Goal: Task Accomplishment & Management: Use online tool/utility

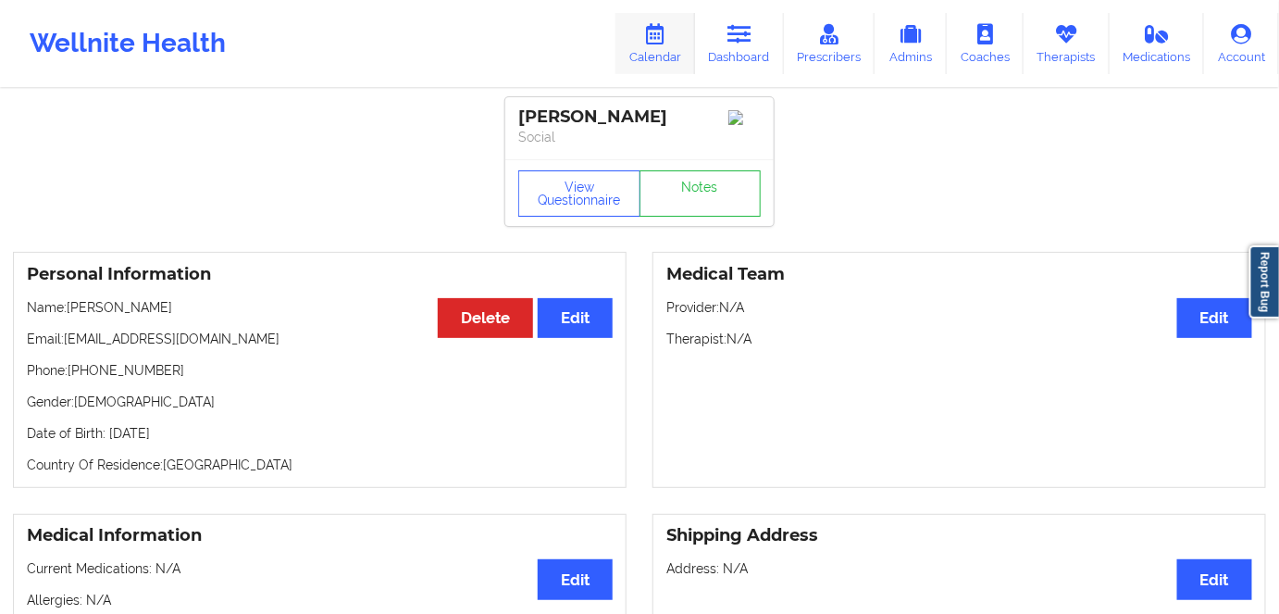
click at [664, 40] on icon at bounding box center [655, 34] width 24 height 20
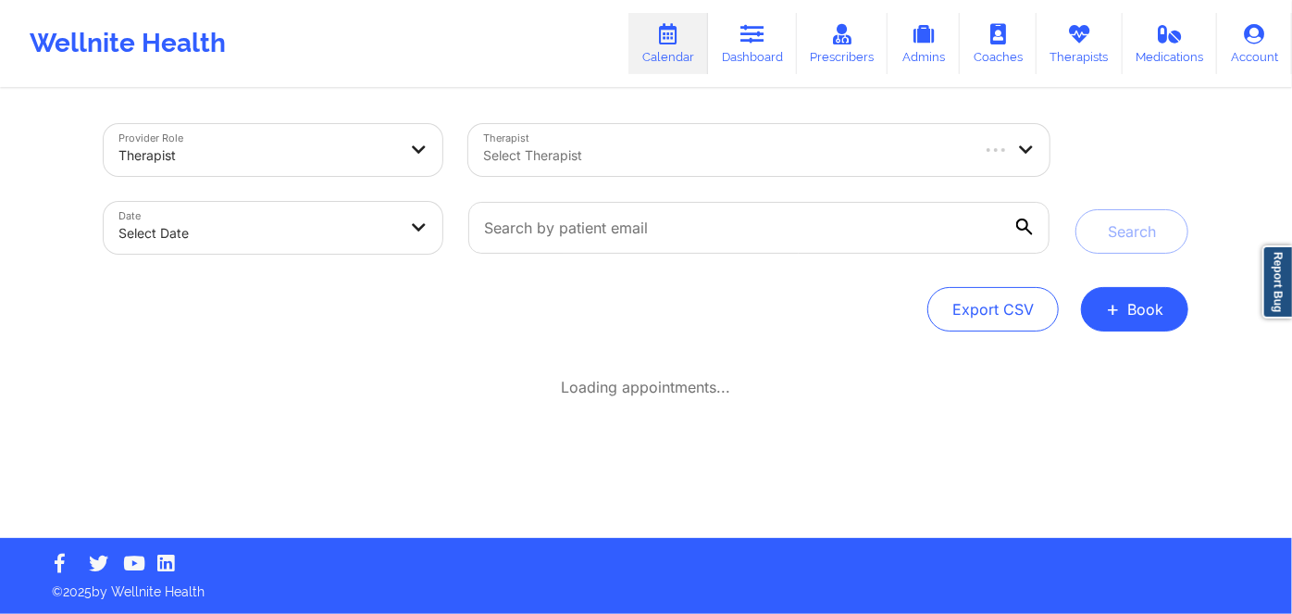
click at [628, 156] on div at bounding box center [725, 155] width 484 height 22
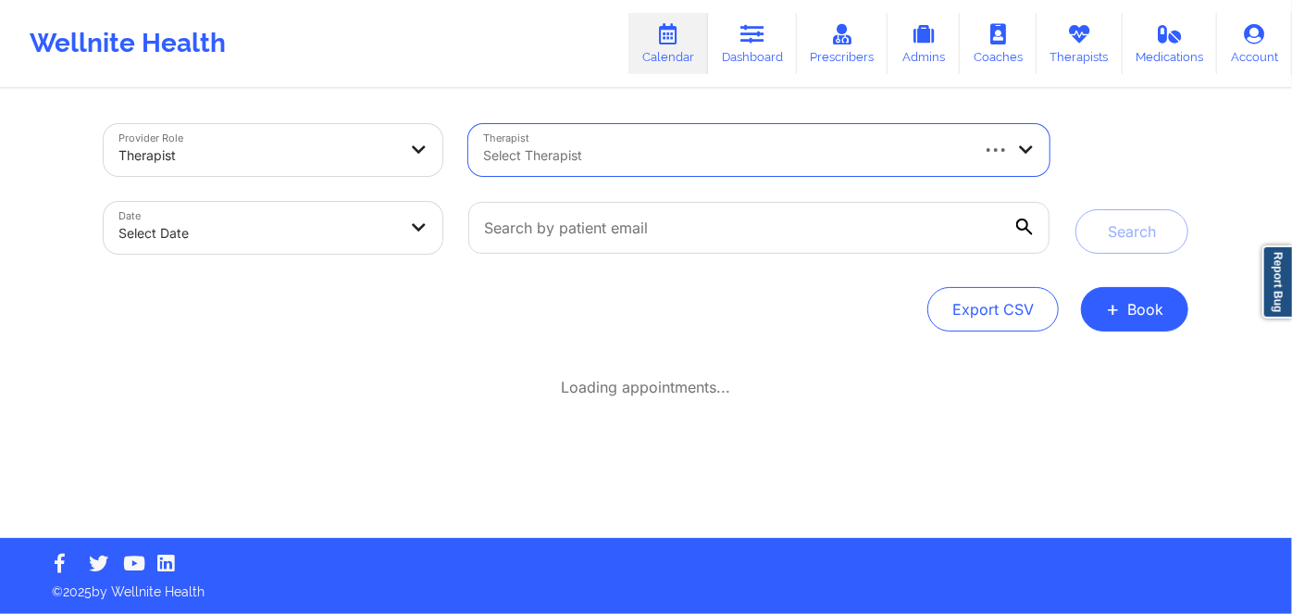
click at [610, 144] on div at bounding box center [725, 155] width 484 height 22
paste input "CLETUS DELLER"
type input "CLETUS DELLER"
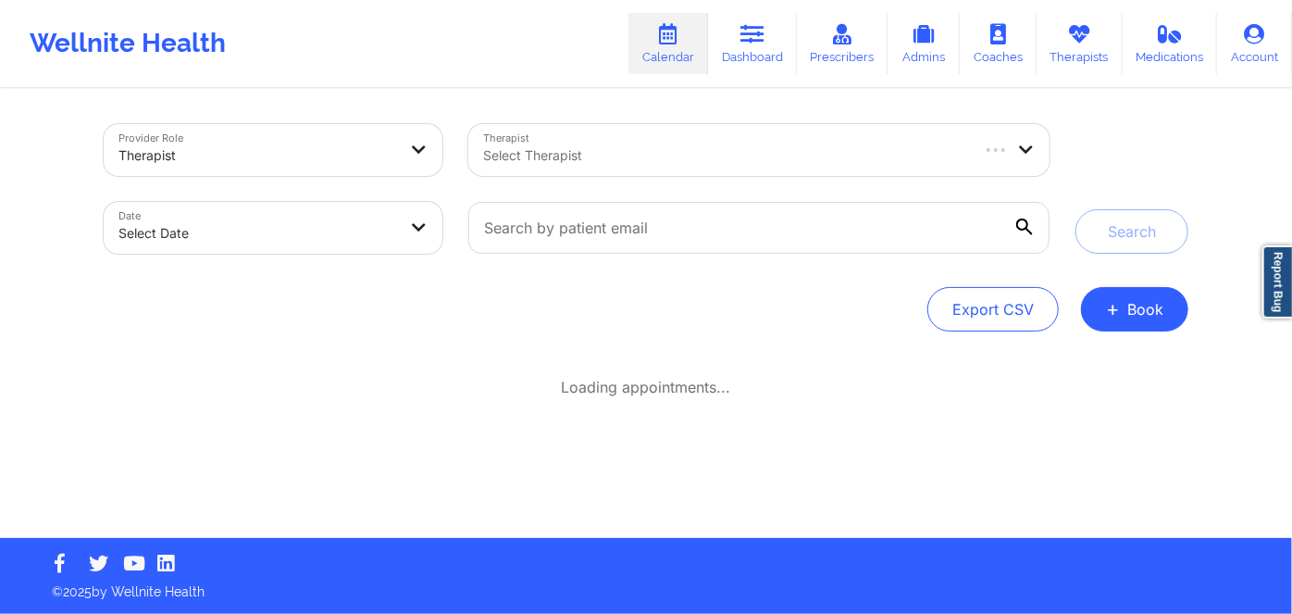
click at [457, 314] on div "Export CSV + Book" at bounding box center [646, 309] width 1085 height 44
click at [622, 158] on div at bounding box center [725, 155] width 484 height 22
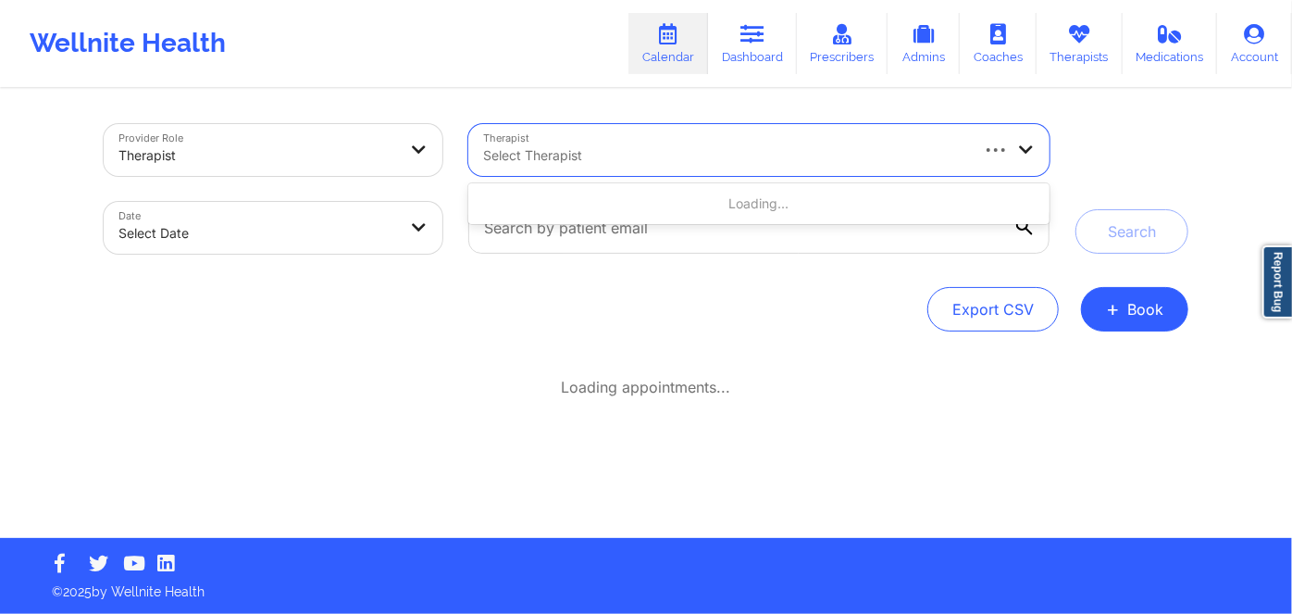
paste input "CLETUS DELLER"
type input "CLETUS DELLER"
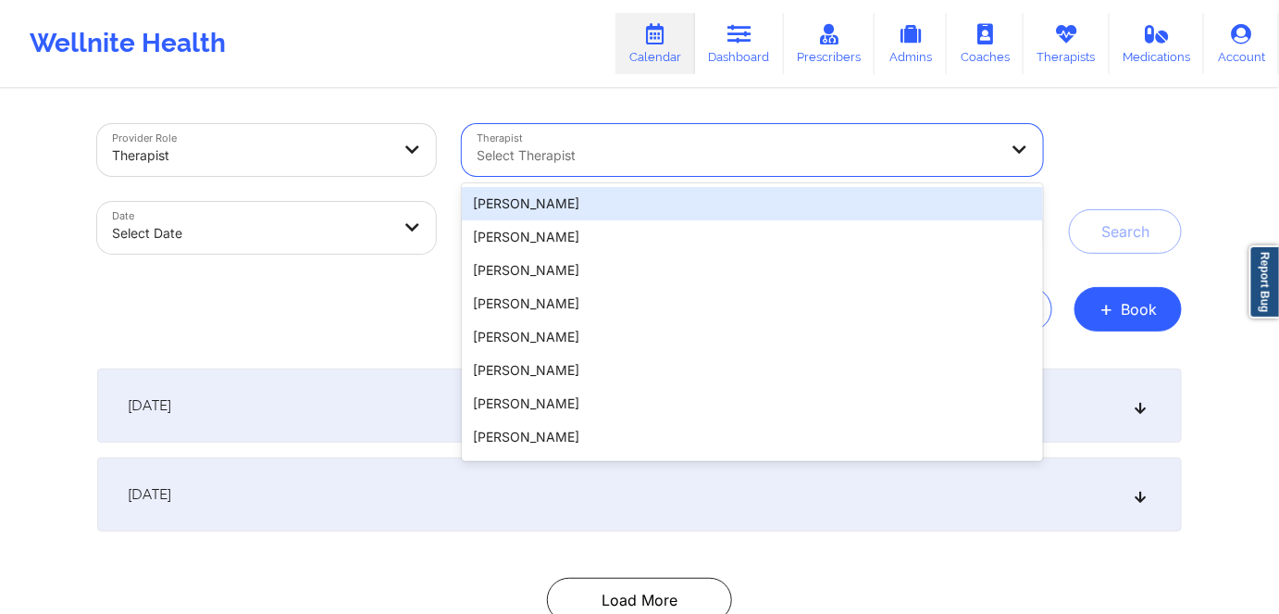
click at [602, 153] on div at bounding box center [737, 155] width 521 height 22
paste input "shanekiamosley@att.net"
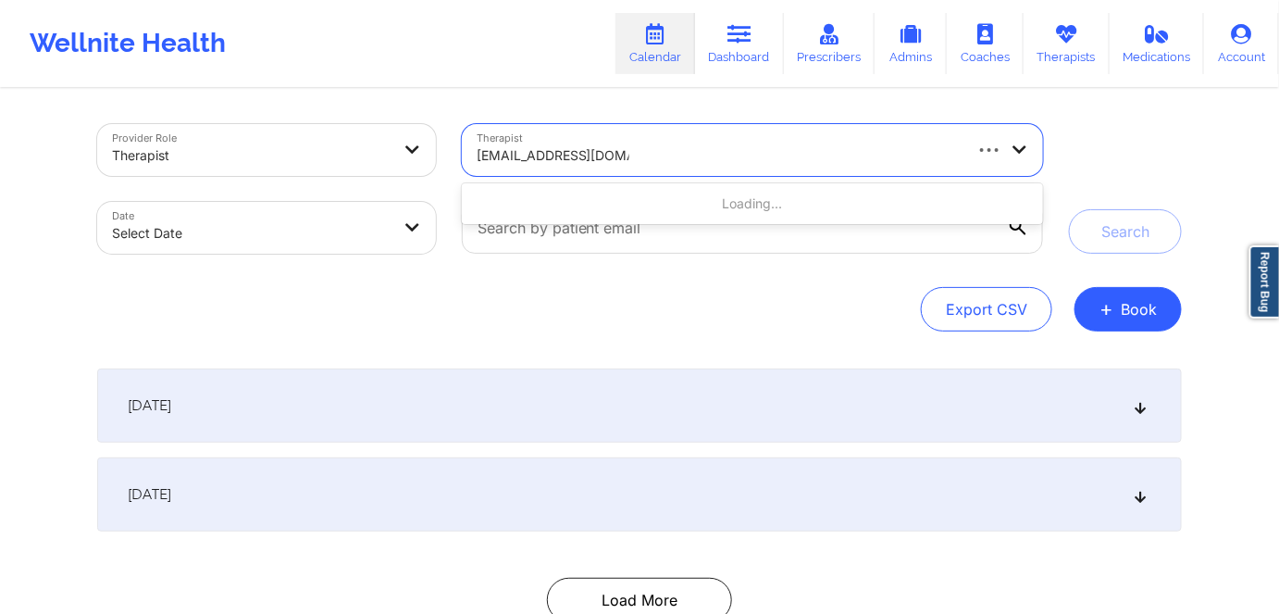
drag, startPoint x: 621, startPoint y: 152, endPoint x: 437, endPoint y: 151, distance: 184.2
click at [437, 151] on div "Provider Role Therapist Therapist Use Up and Down to choose options, press Ente…" at bounding box center [570, 189] width 972 height 156
type input "cletus"
click at [1121, 309] on button "+ Book" at bounding box center [1128, 309] width 107 height 44
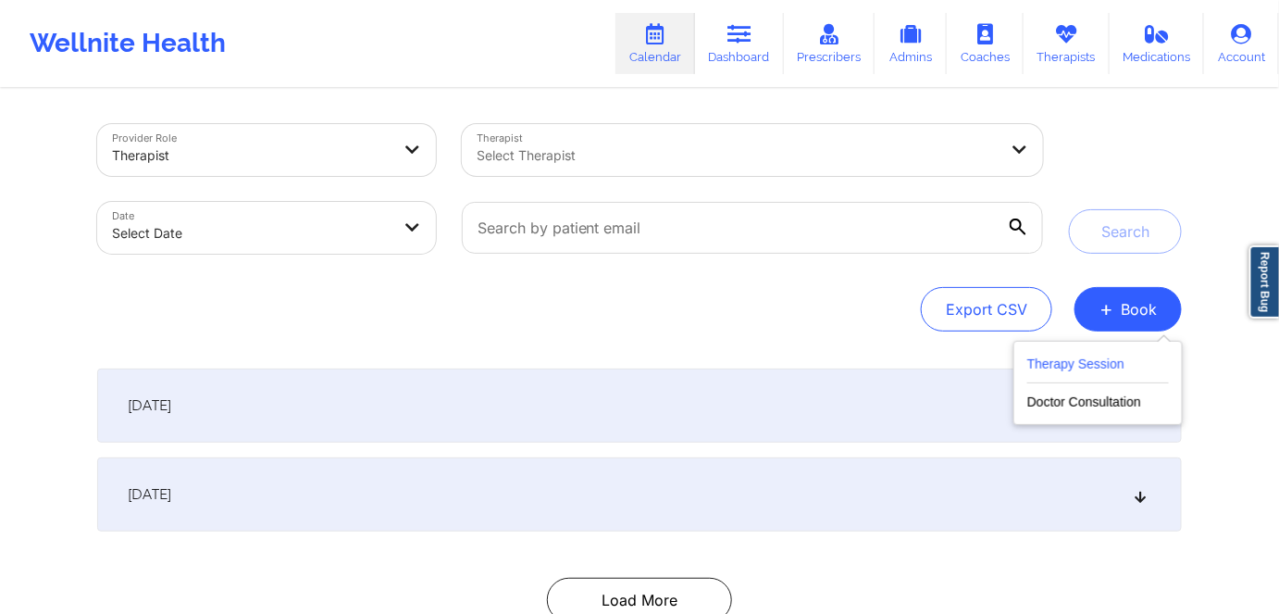
click at [1054, 358] on button "Therapy Session" at bounding box center [1099, 368] width 142 height 31
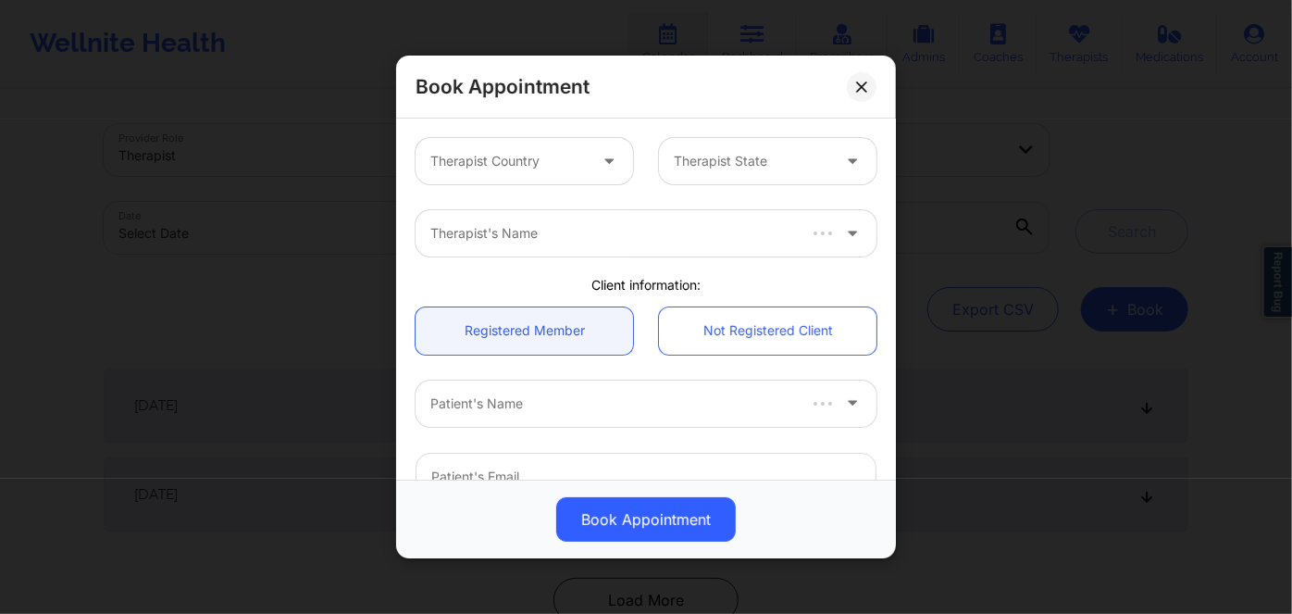
click at [552, 153] on div at bounding box center [508, 161] width 156 height 22
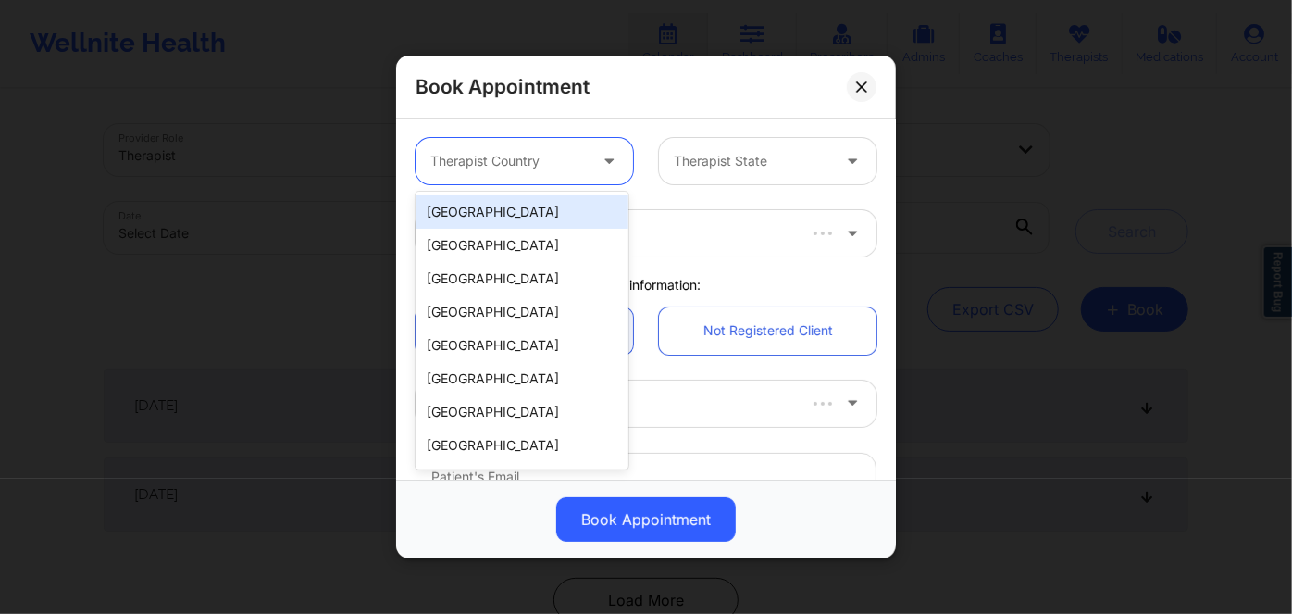
drag, startPoint x: 551, startPoint y: 210, endPoint x: 705, endPoint y: 163, distance: 161.7
click at [570, 204] on div "United States" at bounding box center [522, 211] width 213 height 33
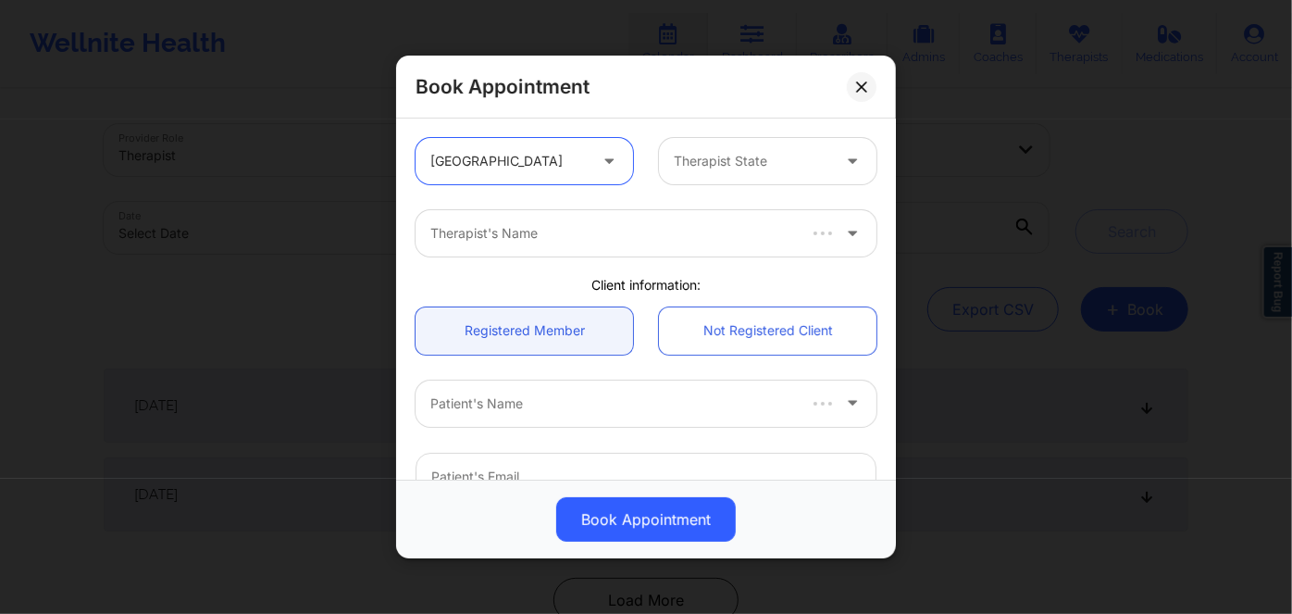
click at [714, 161] on div at bounding box center [752, 161] width 156 height 22
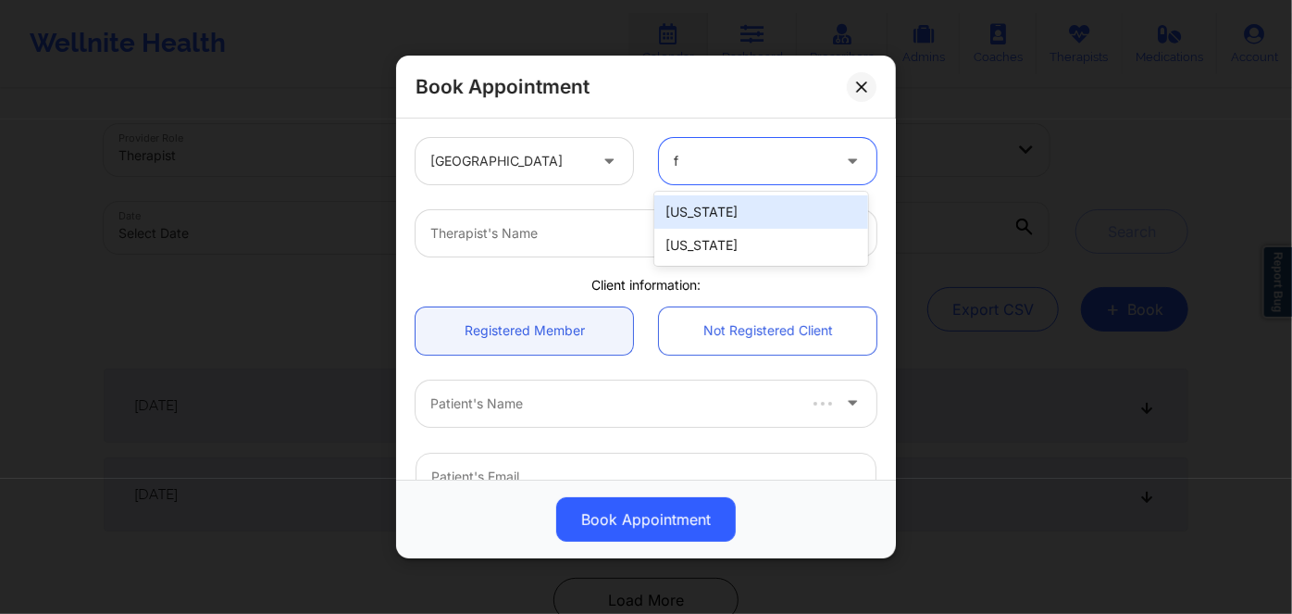
type input "fl"
click at [729, 204] on div "Florida" at bounding box center [761, 211] width 213 height 33
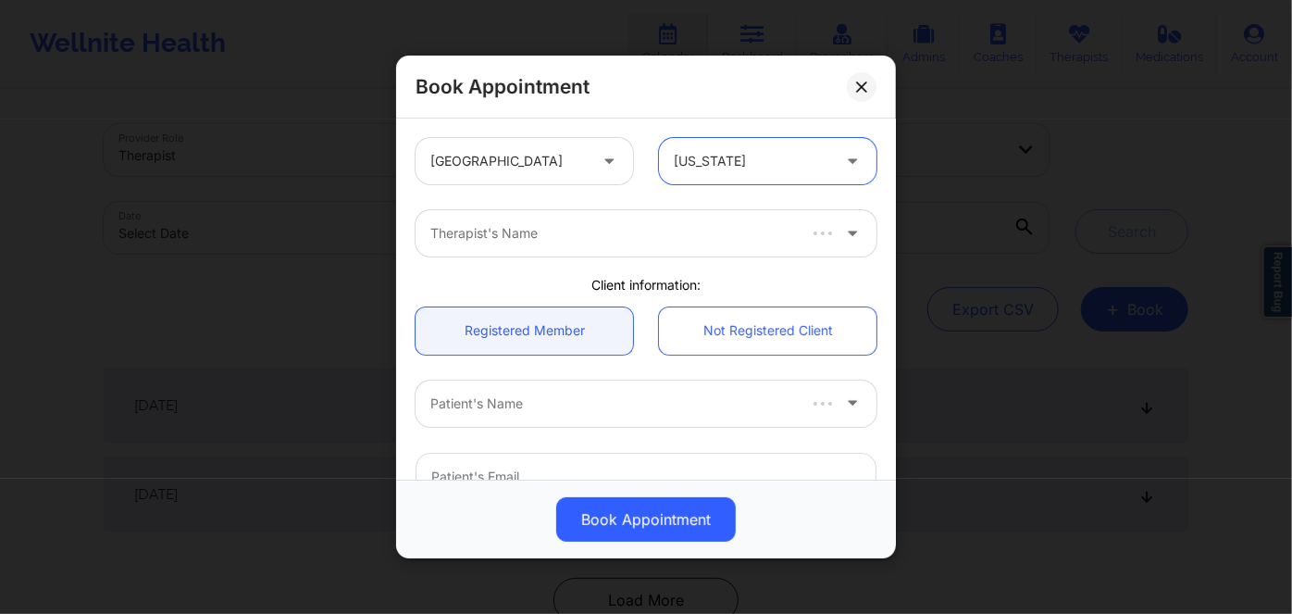
click at [529, 247] on div "Therapist's Name" at bounding box center [606, 233] width 380 height 46
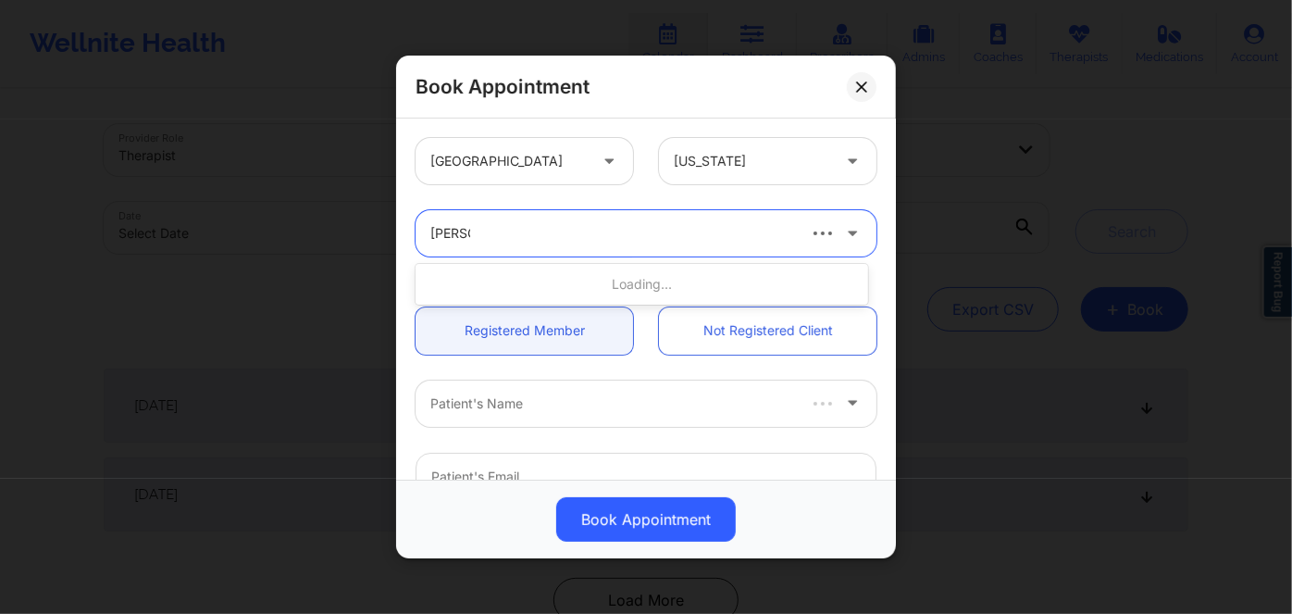
type input "cletus"
click at [669, 242] on div at bounding box center [611, 233] width 363 height 22
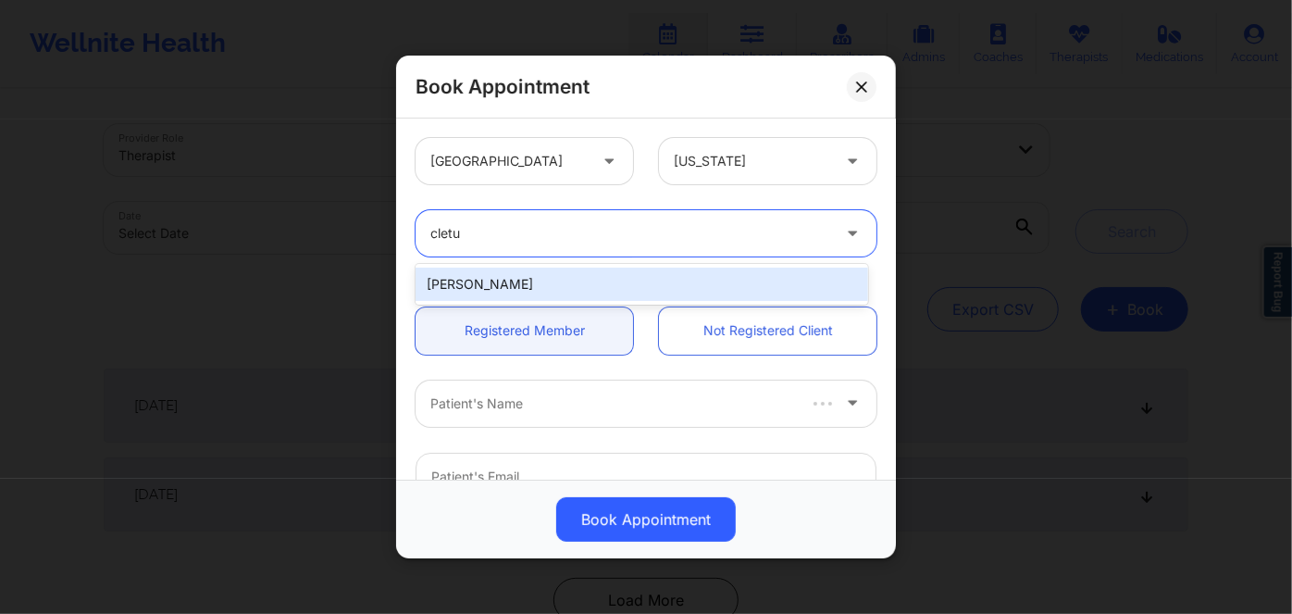
type input "cletus"
click at [688, 282] on div "cletus deller" at bounding box center [642, 284] width 453 height 33
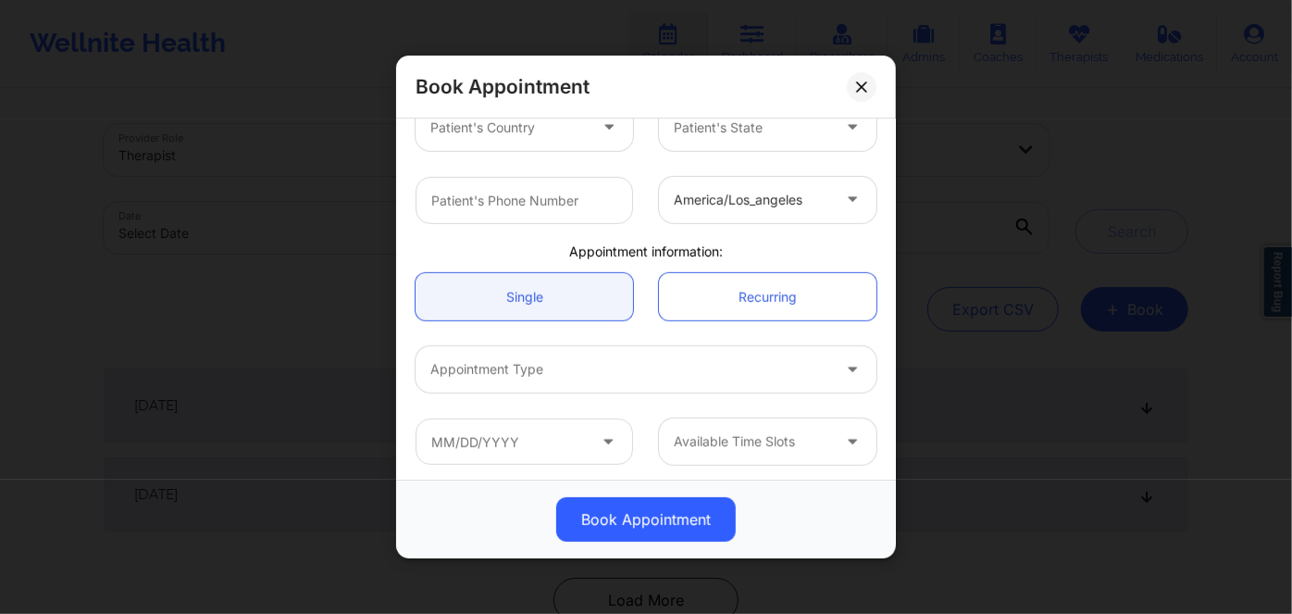
scroll to position [424, 0]
click at [785, 442] on div at bounding box center [752, 438] width 156 height 22
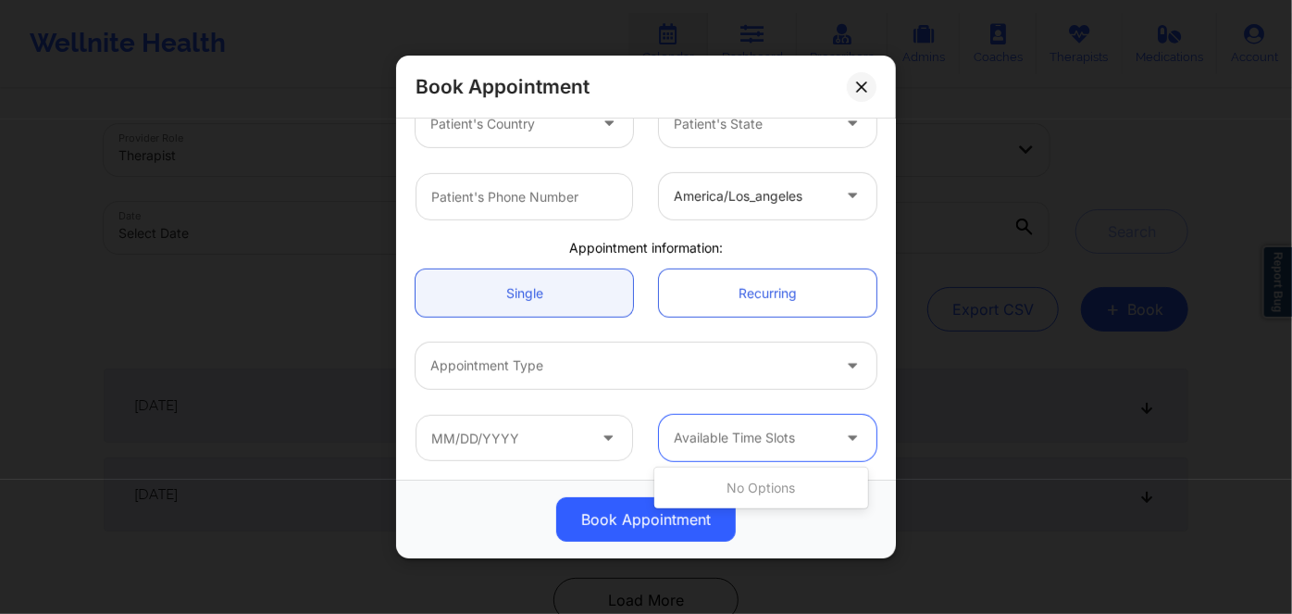
click at [637, 368] on div at bounding box center [630, 366] width 400 height 22
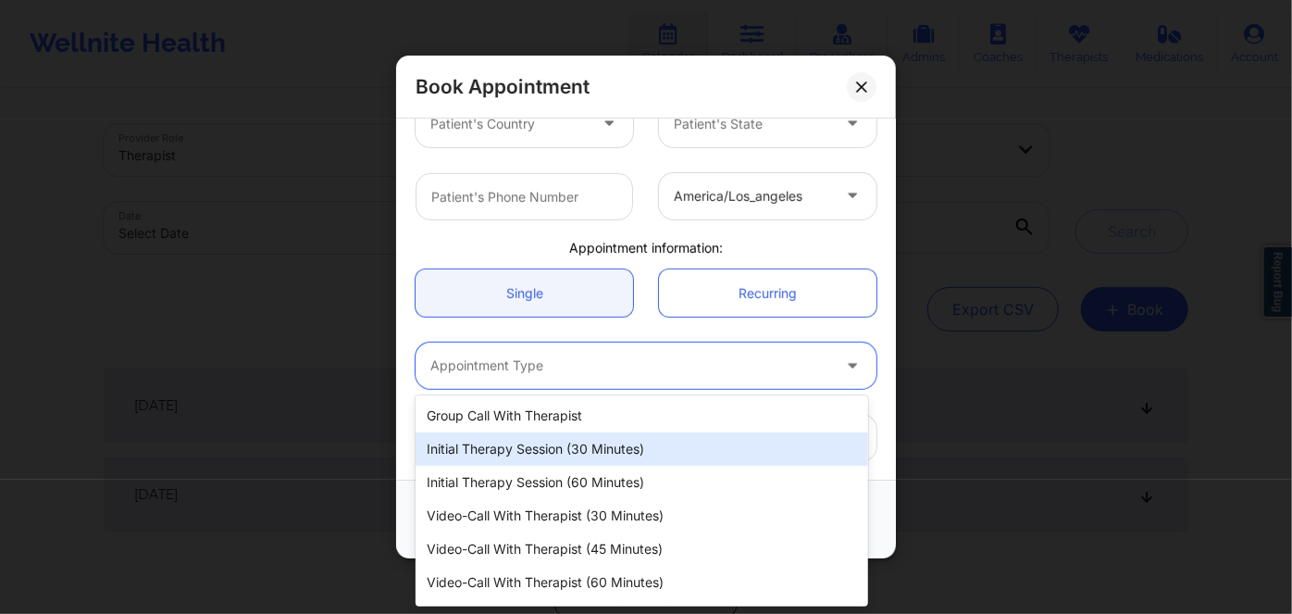
click at [688, 450] on div "Initial Therapy Session (30 minutes)" at bounding box center [642, 448] width 453 height 33
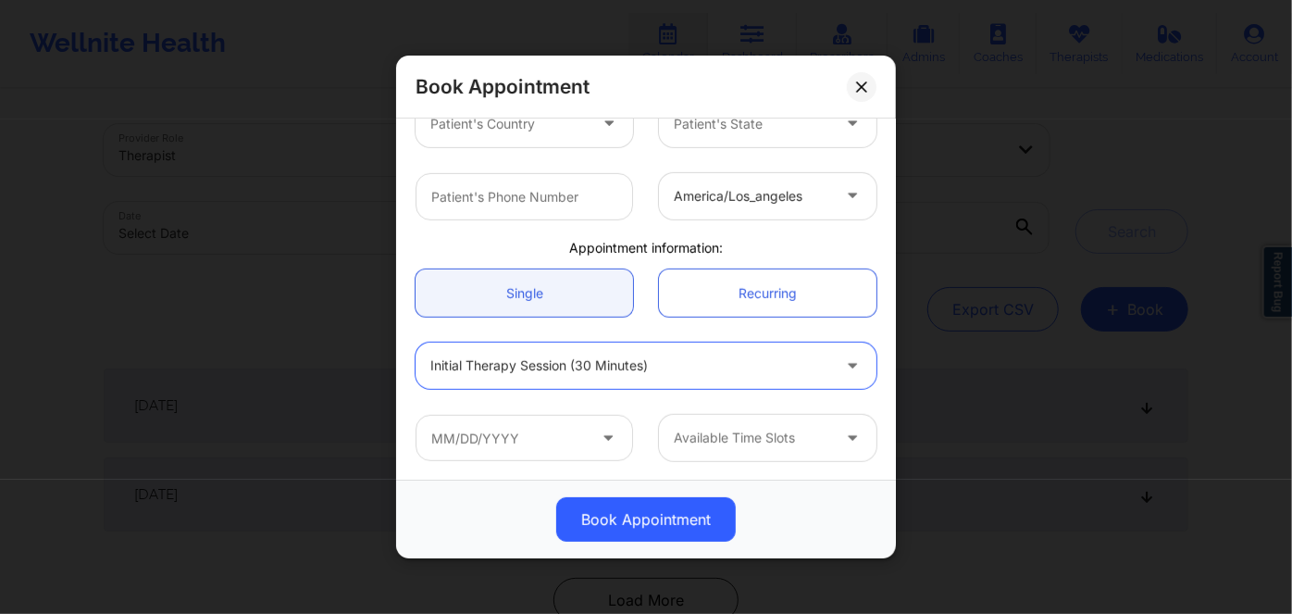
click at [794, 430] on div at bounding box center [752, 438] width 156 height 22
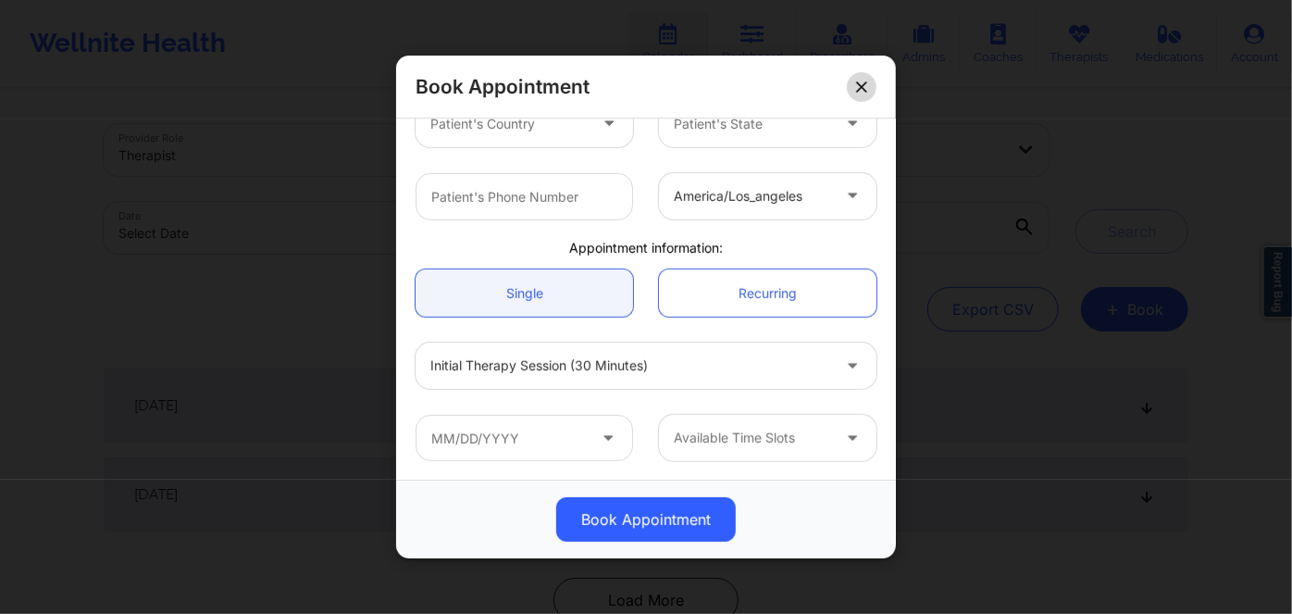
click at [864, 81] on icon at bounding box center [861, 86] width 11 height 11
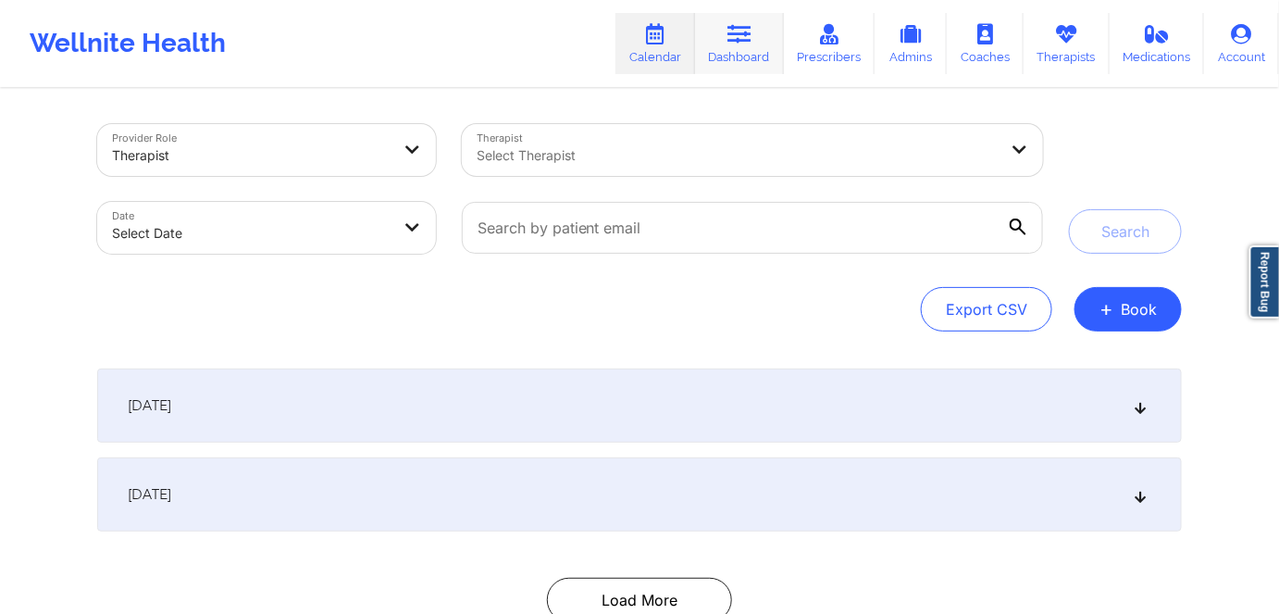
click at [738, 47] on link "Dashboard" at bounding box center [739, 43] width 89 height 61
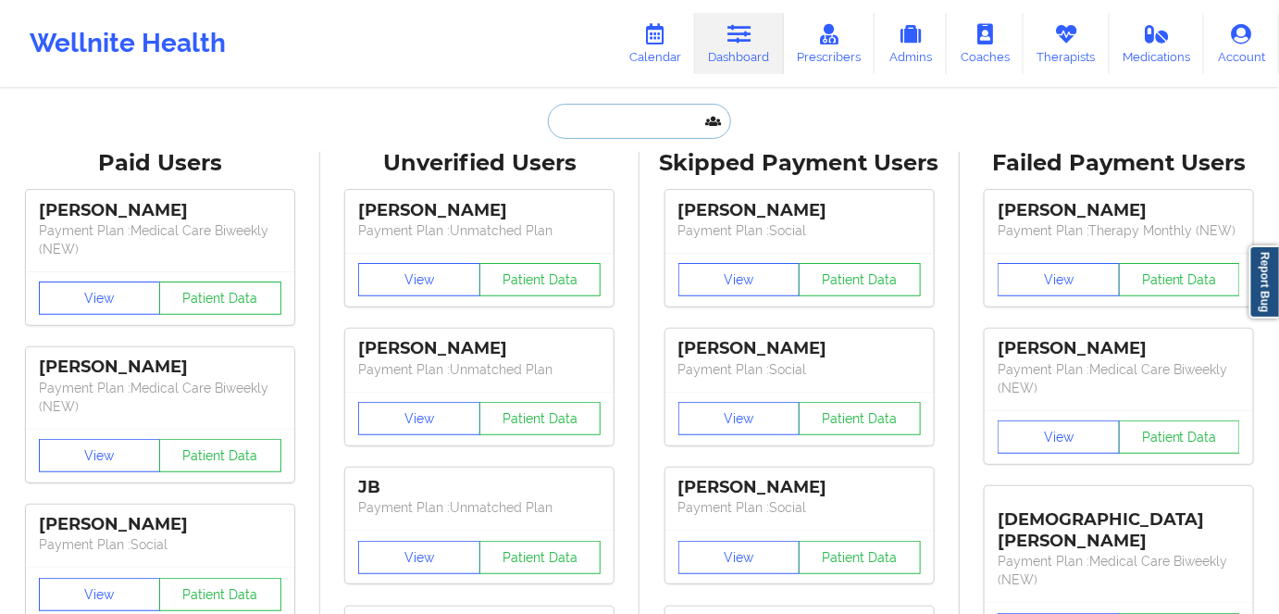
click at [643, 112] on input "text" at bounding box center [639, 121] width 183 height 35
paste input "shanekiamosley@att.net"
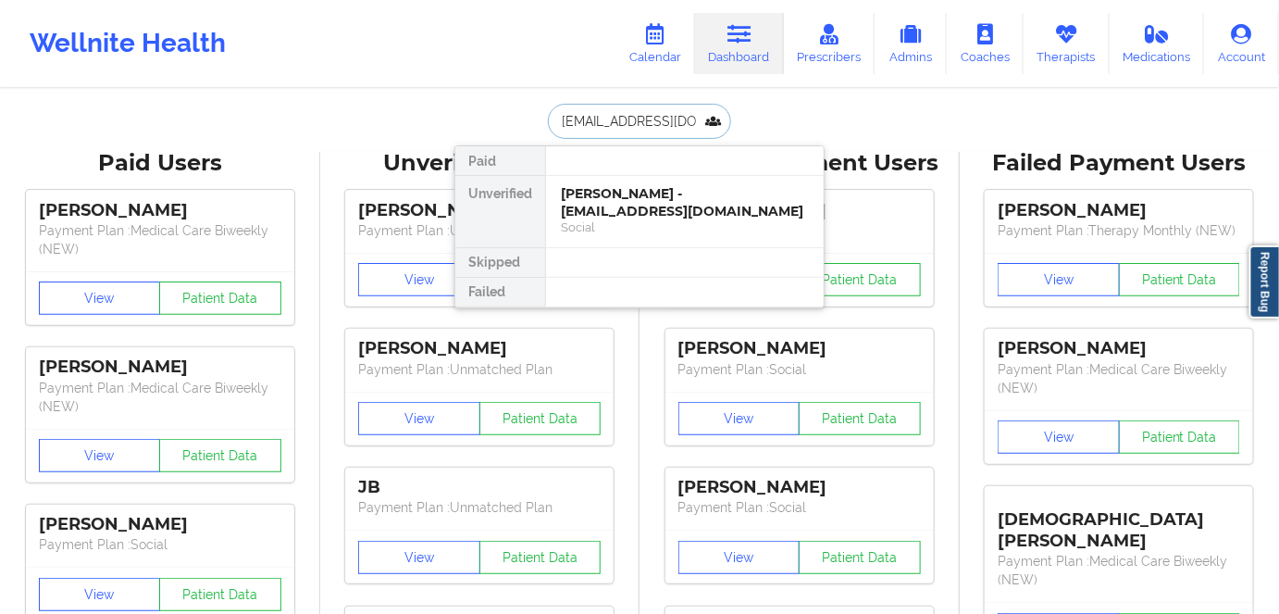
paste input "[PERSON_NAME]"
type input "[PERSON_NAME]"
click at [750, 215] on div "Shanekia Mosley - shanekiamosley@att.net" at bounding box center [685, 202] width 248 height 34
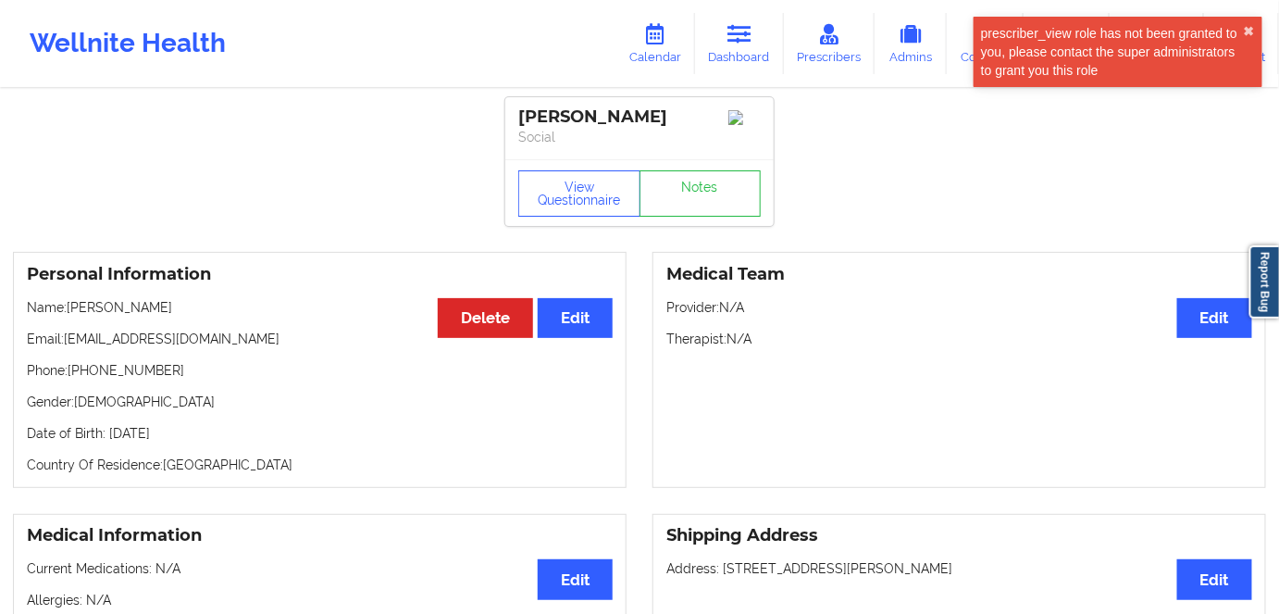
click at [305, 421] on div "Personal Information Edit Delete Name: Shanekia Mosley Email: shanekiamosley@at…" at bounding box center [320, 370] width 614 height 236
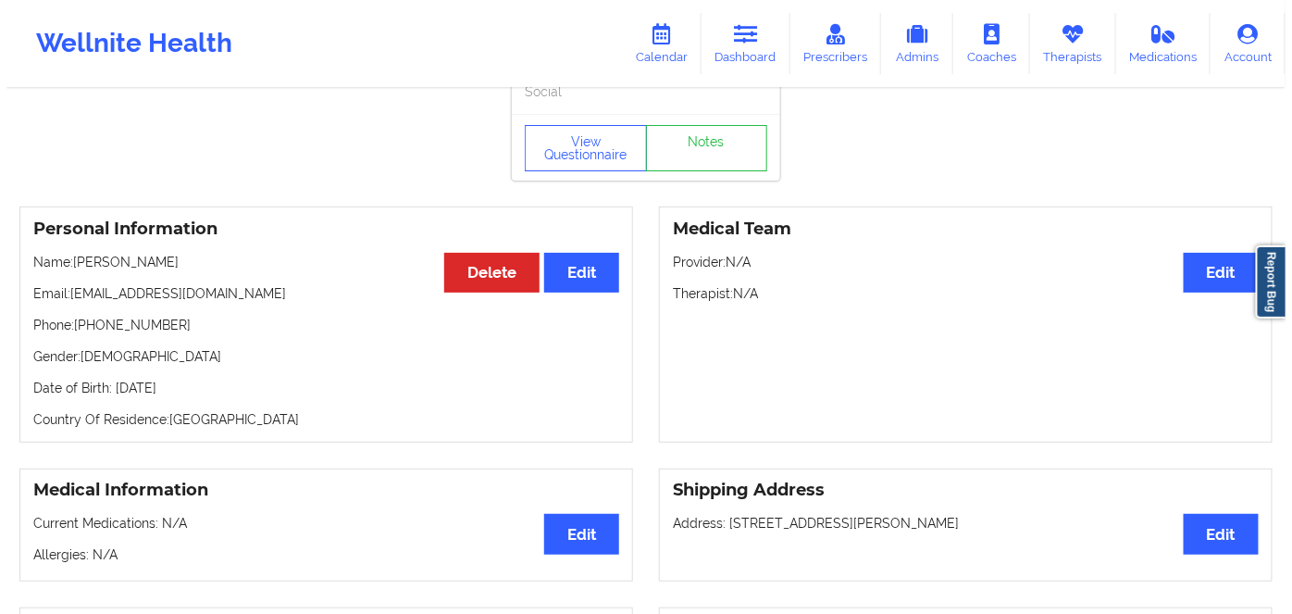
scroll to position [83, 0]
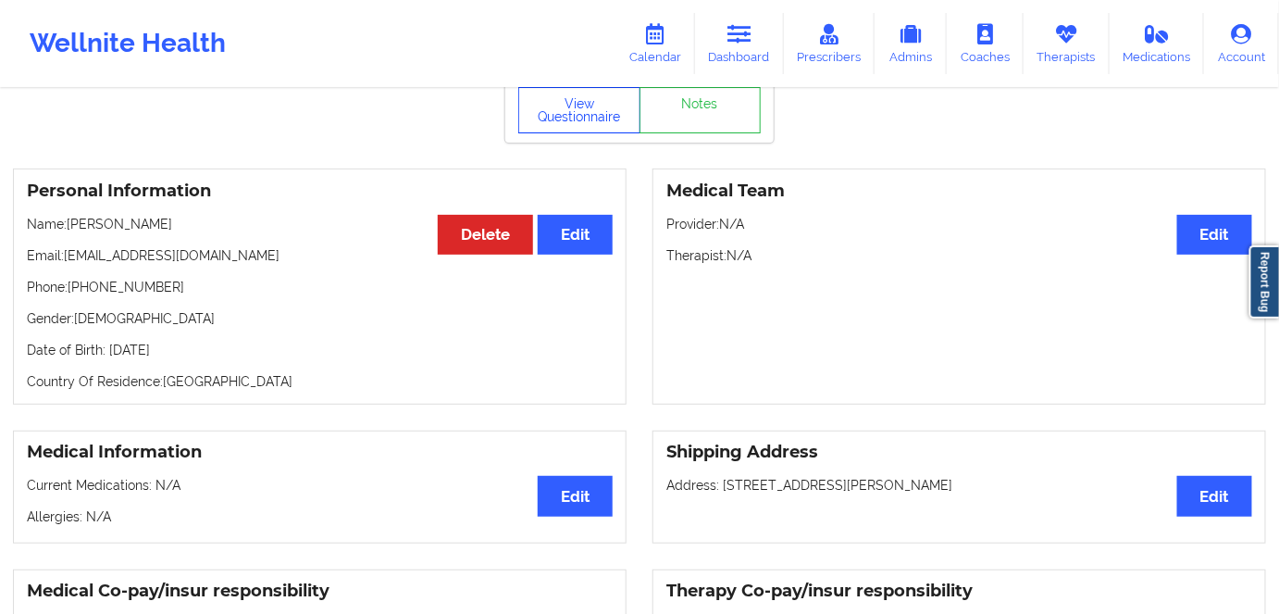
click at [590, 118] on button "View Questionnaire" at bounding box center [579, 110] width 122 height 46
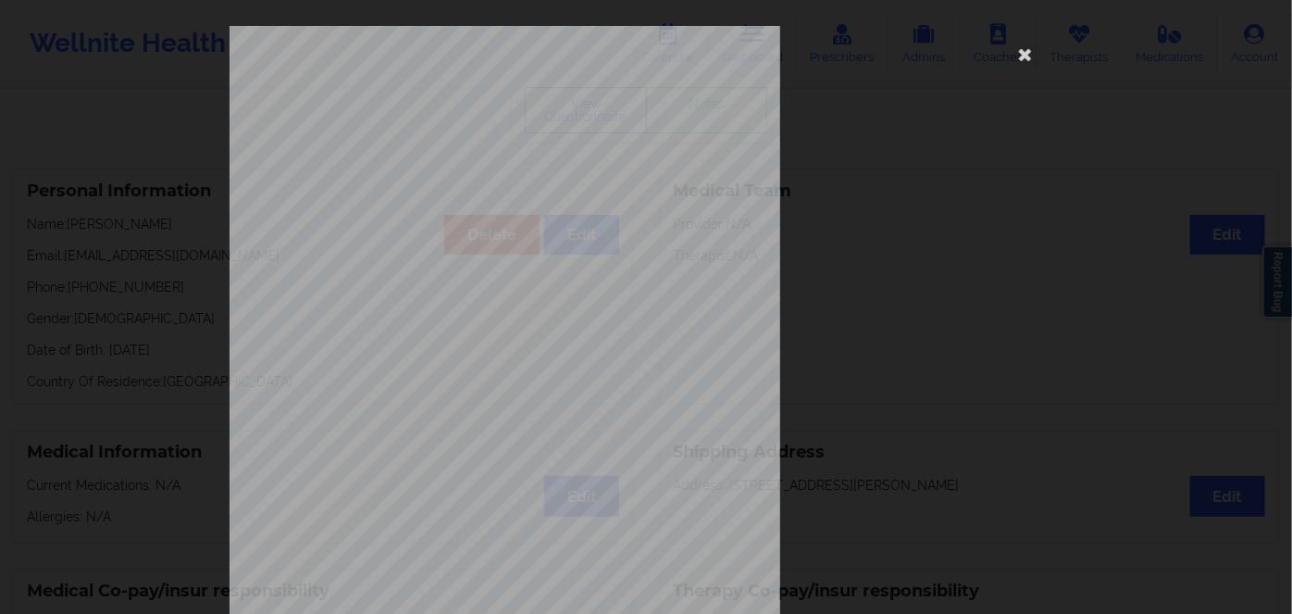
click at [440, 139] on div "1161 Mission St San Francisco, CA, 94103 What state do you live in ? Mississipp…" at bounding box center [646, 416] width 833 height 780
click at [440, 139] on span "Mississippi" at bounding box center [445, 139] width 46 height 8
click at [432, 143] on span "Mississippi" at bounding box center [445, 139] width 46 height 8
click at [441, 143] on span "Mississippi" at bounding box center [445, 139] width 46 height 8
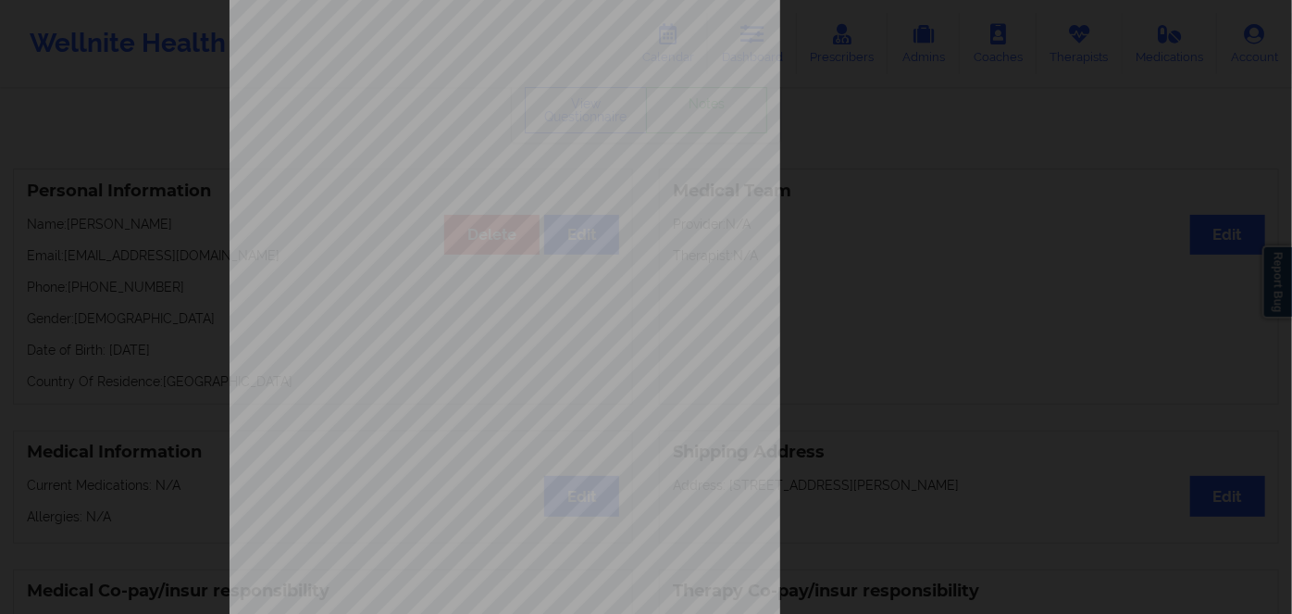
scroll to position [268, 0]
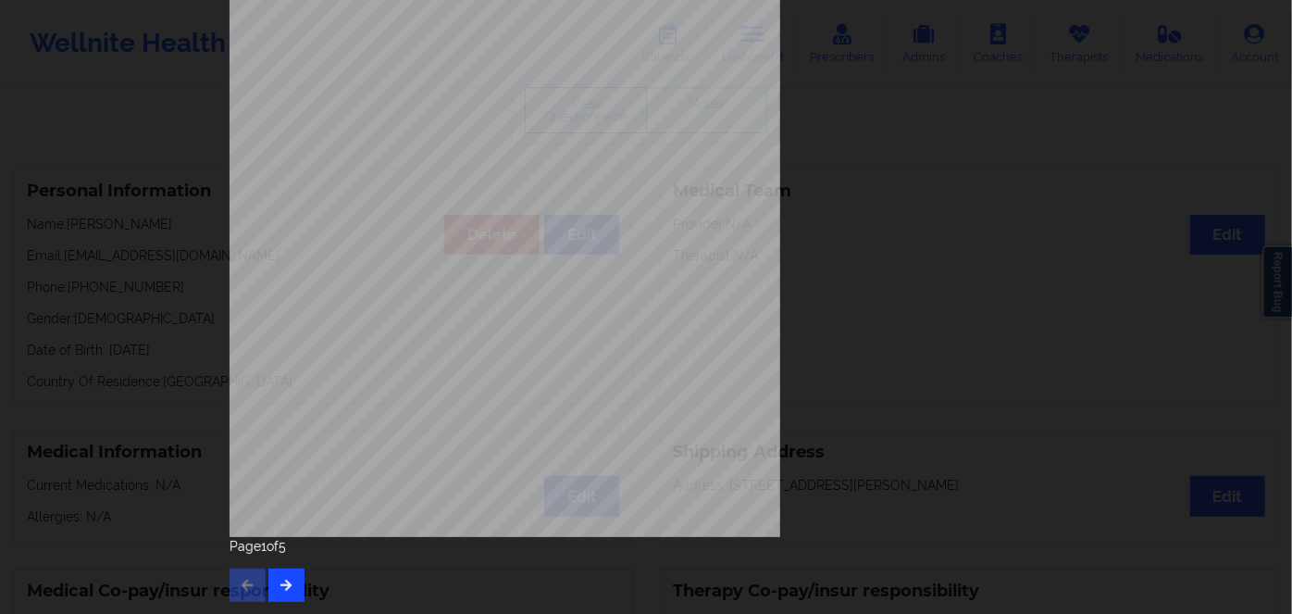
click at [278, 568] on div "Page 1 of 5" at bounding box center [646, 569] width 833 height 65
drag, startPoint x: 278, startPoint y: 574, endPoint x: 286, endPoint y: 546, distance: 29.0
click at [279, 574] on button "button" at bounding box center [286, 584] width 36 height 33
click at [281, 576] on button "button" at bounding box center [286, 584] width 36 height 33
click at [276, 573] on button "button" at bounding box center [286, 584] width 36 height 33
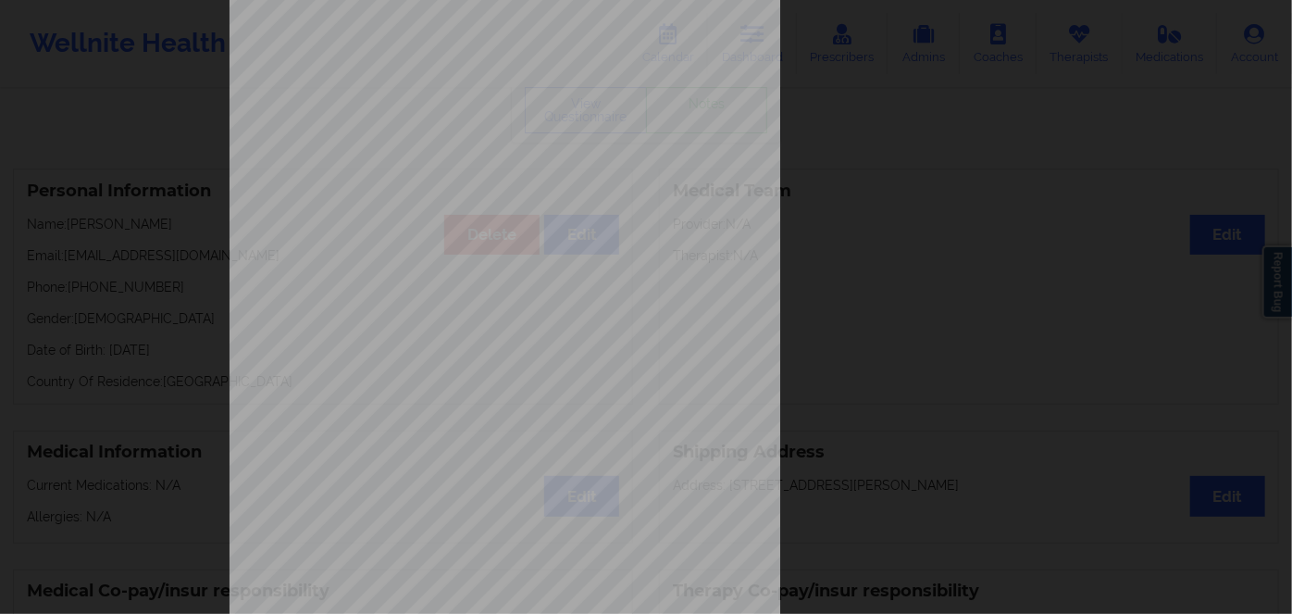
scroll to position [0, 0]
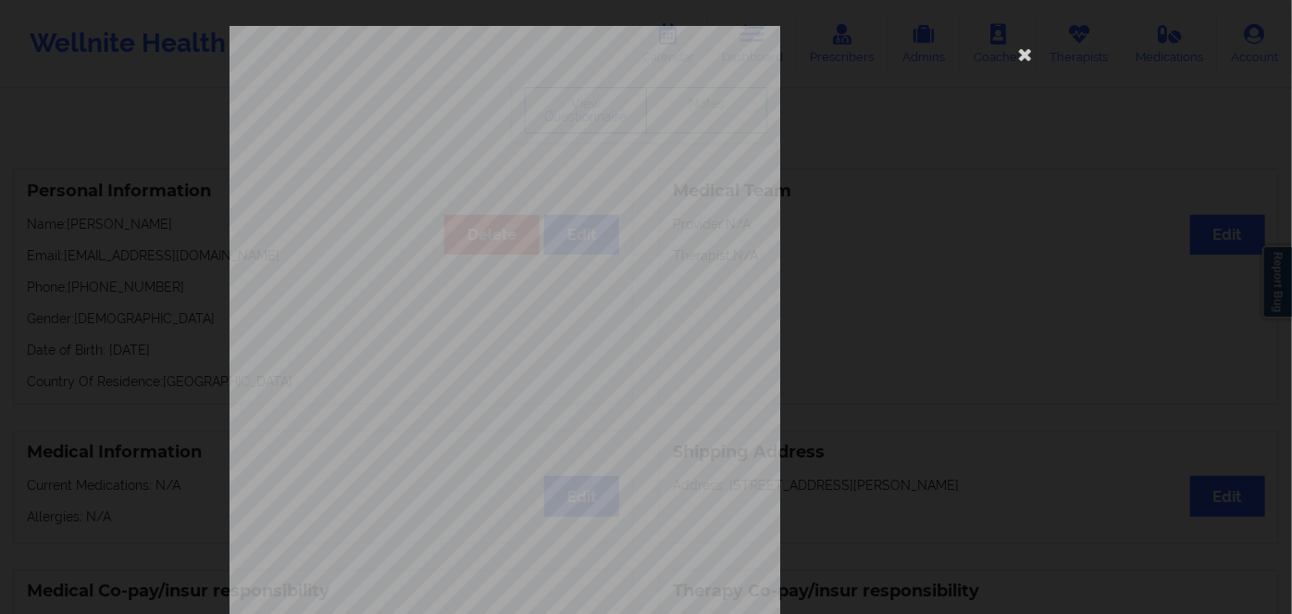
click at [449, 321] on span "972457335" at bounding box center [443, 322] width 42 height 8
copy span "972457335"
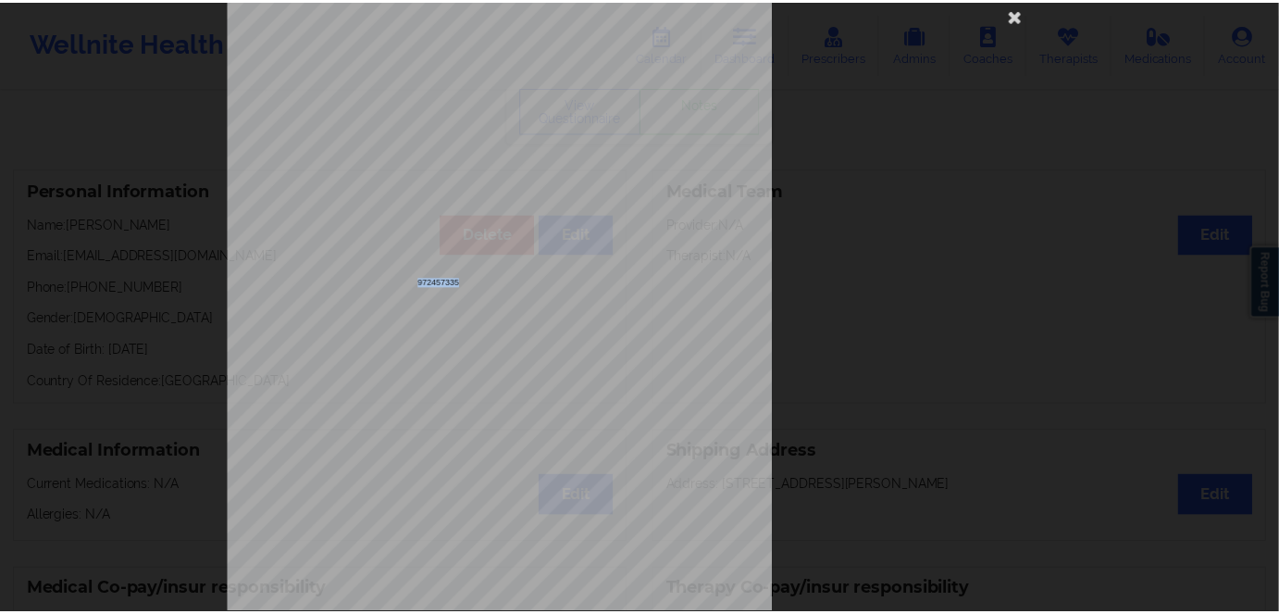
scroll to position [17, 0]
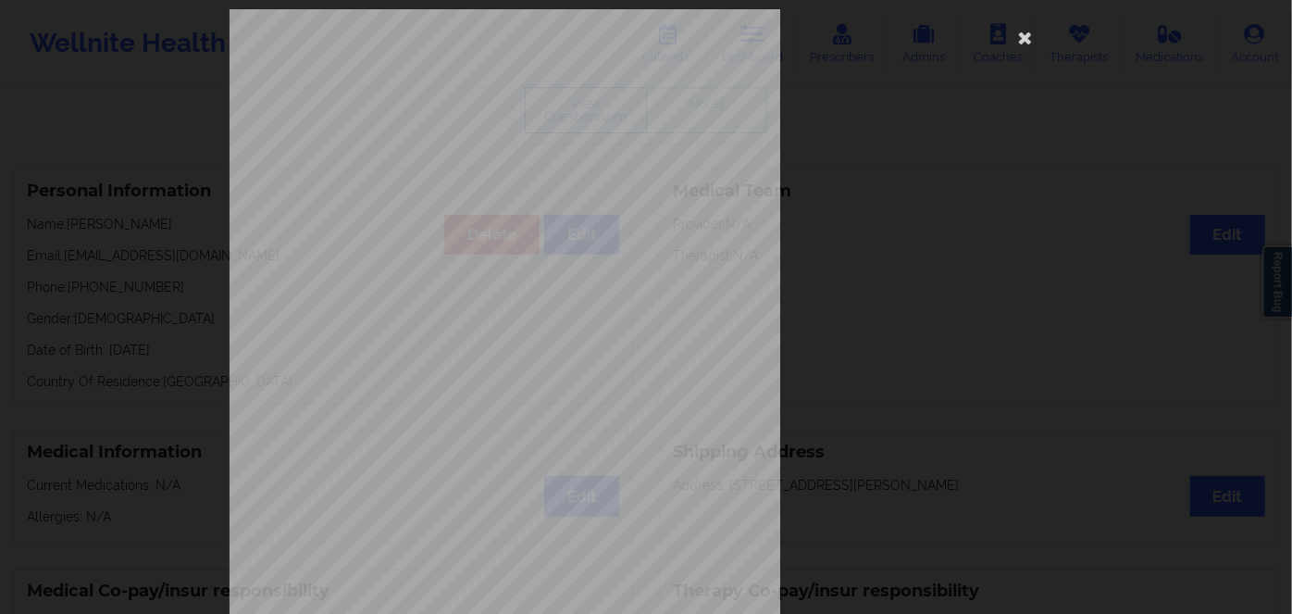
click at [435, 343] on span "Optum Health Behavioral Solution" at bounding box center [485, 347] width 126 height 8
click at [449, 303] on span "972457335" at bounding box center [443, 306] width 42 height 8
copy span "972457335"
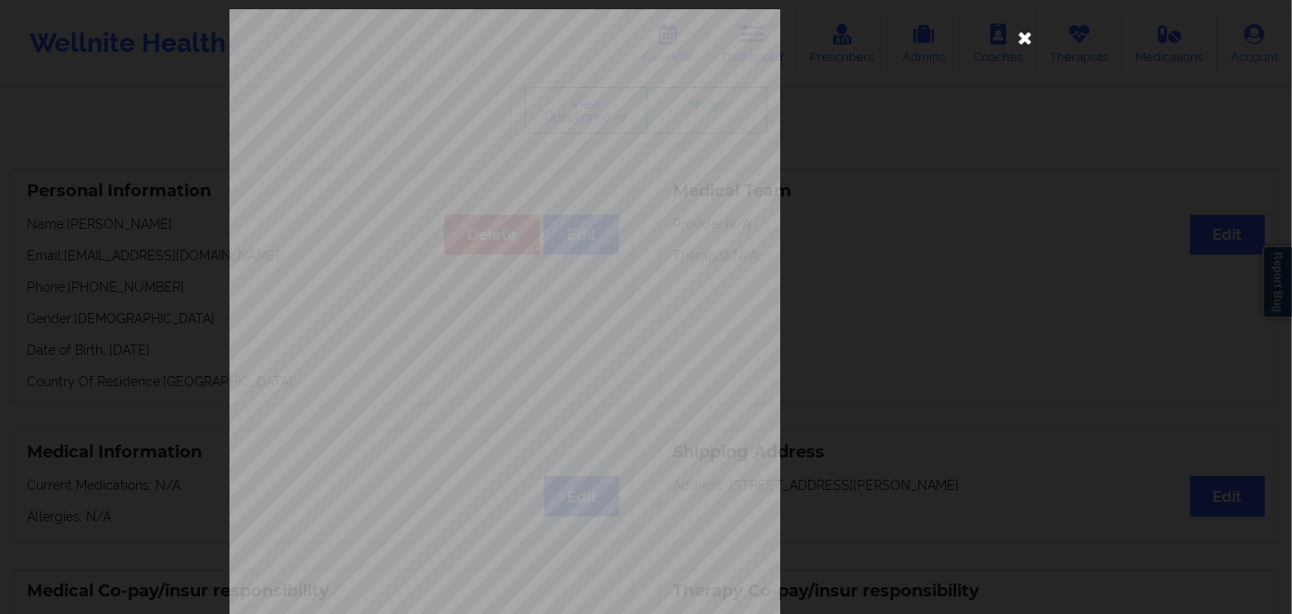
click at [1022, 43] on icon at bounding box center [1026, 37] width 30 height 30
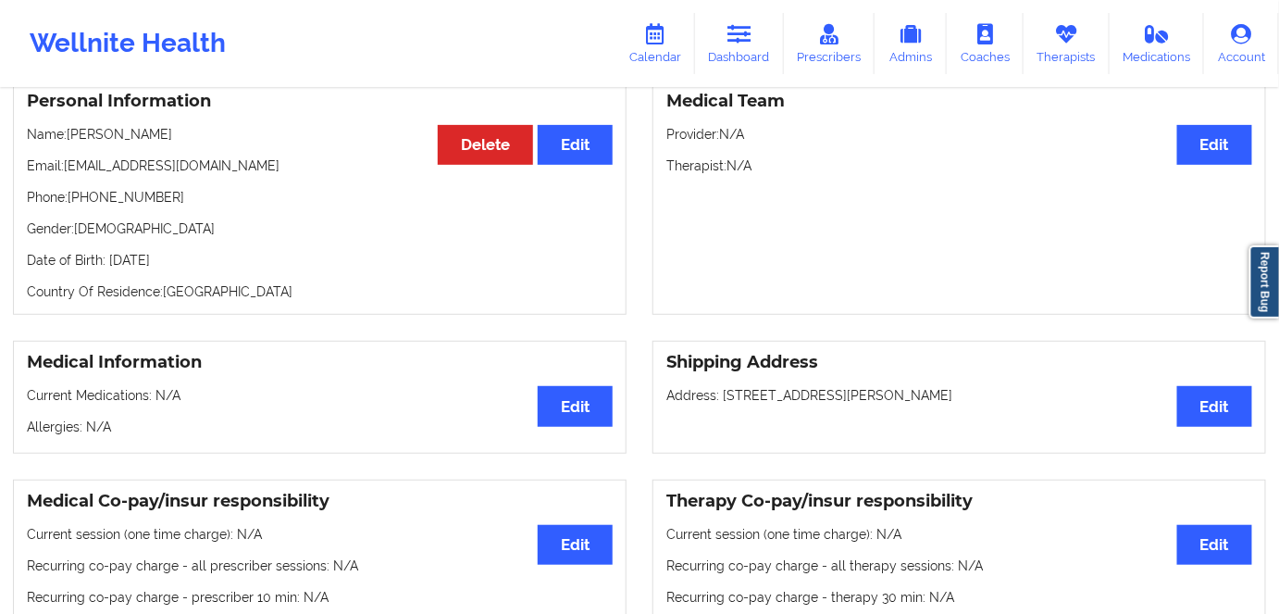
scroll to position [83, 0]
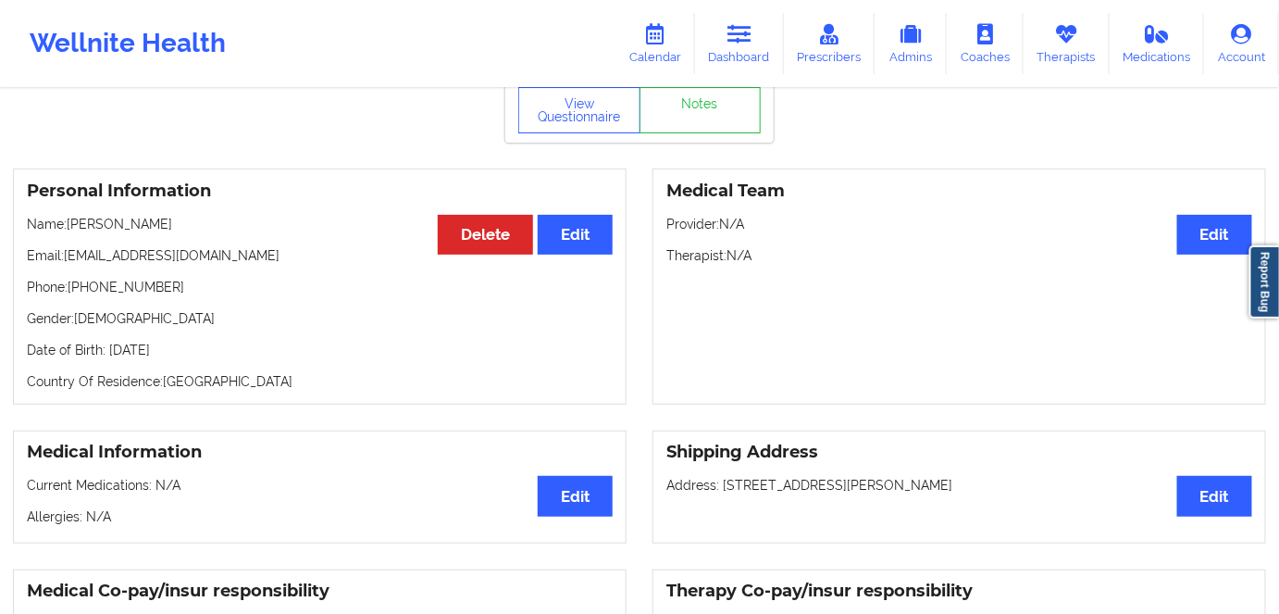
click at [196, 351] on p "Date of Birth: 5th of August 1989" at bounding box center [320, 350] width 586 height 19
copy p "1989"
drag, startPoint x: 176, startPoint y: 222, endPoint x: 70, endPoint y: 224, distance: 105.6
click at [70, 224] on p "Name: Shanekia Mosley" at bounding box center [320, 224] width 586 height 19
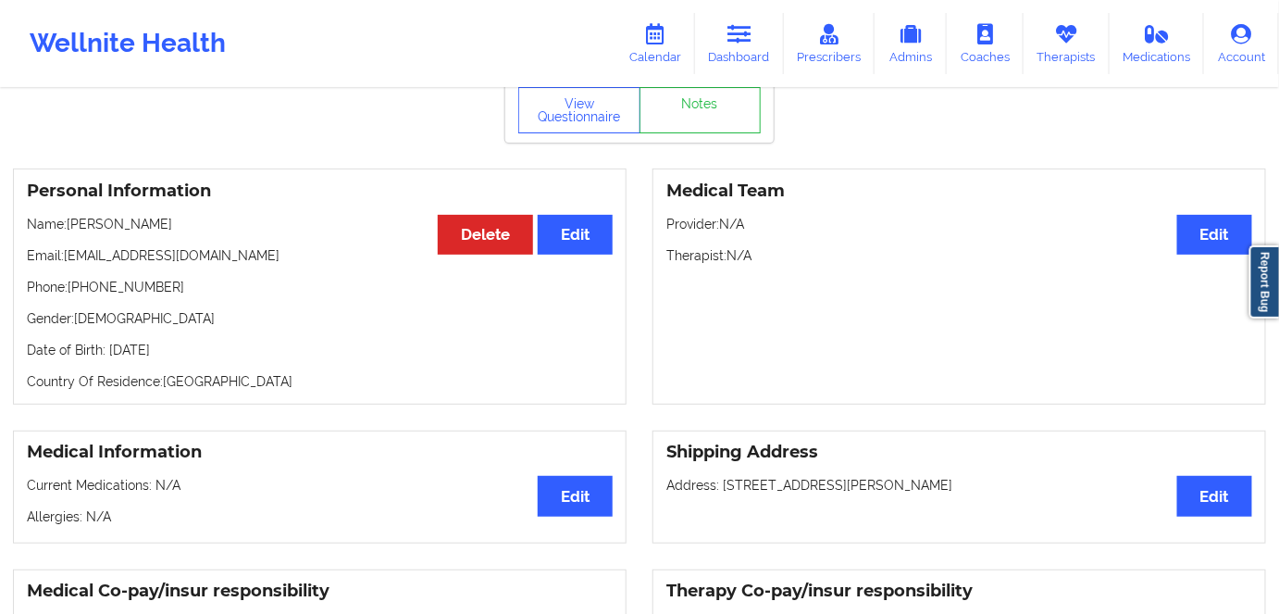
copy p "[PERSON_NAME]"
click at [736, 35] on icon at bounding box center [740, 34] width 24 height 20
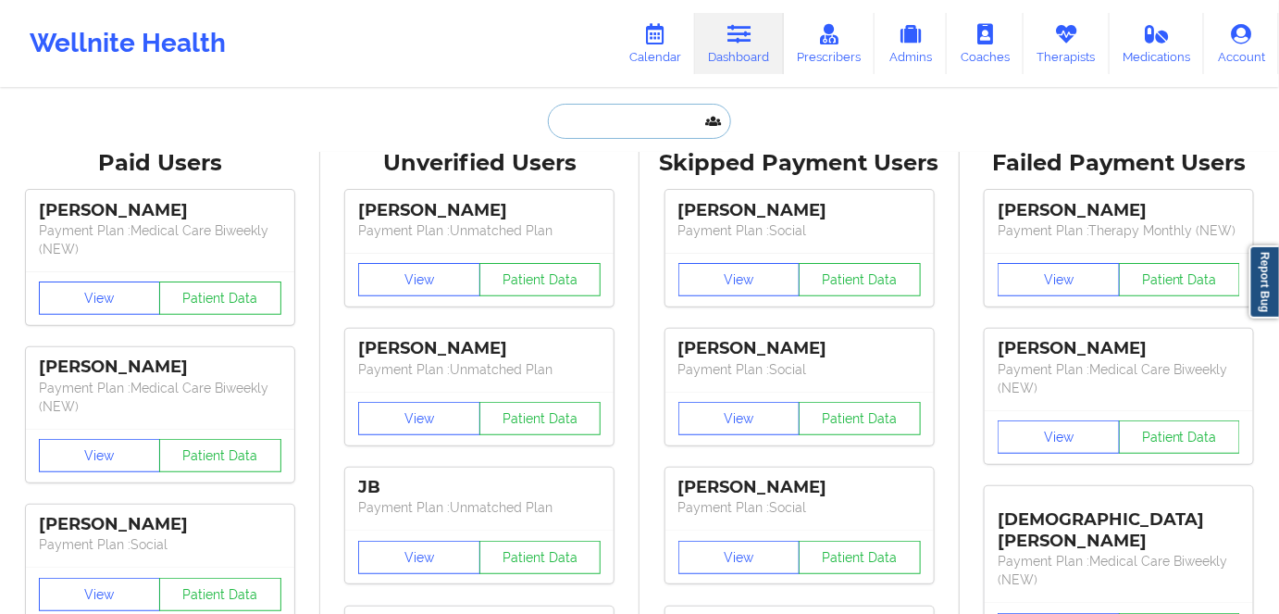
click at [649, 113] on input "text" at bounding box center [639, 121] width 183 height 35
paste input "jcespedes731@aol.com"
type input "jcespedes731@aol.com"
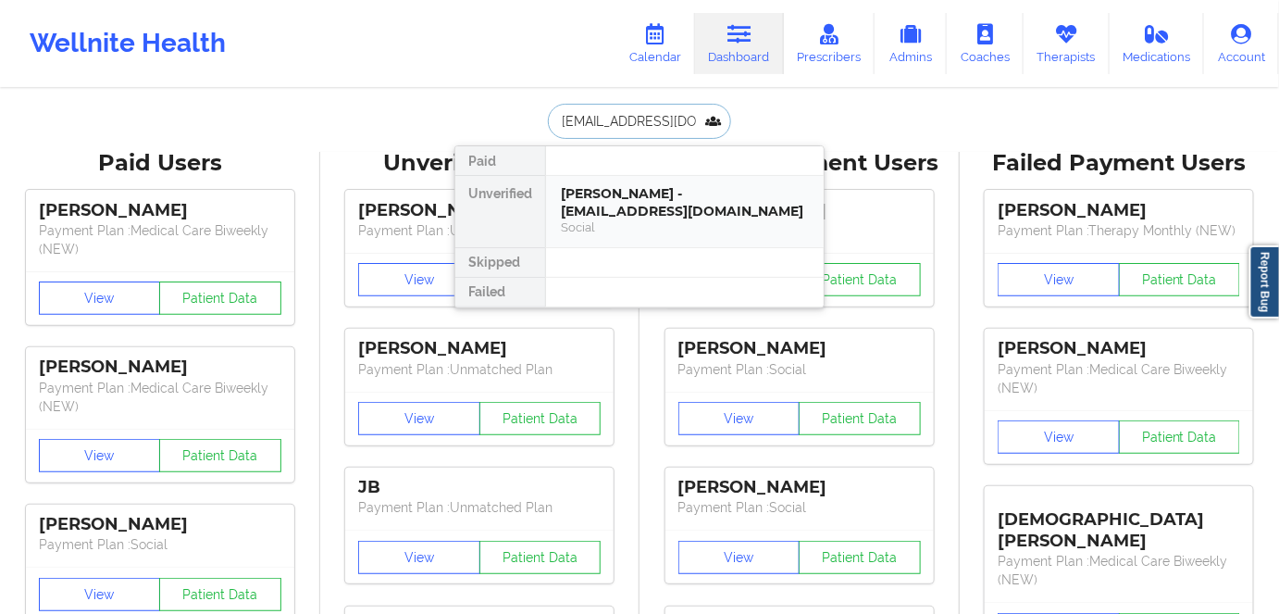
click at [653, 211] on div "Justyn Cespedes - jcespedes731@aol.com" at bounding box center [685, 202] width 248 height 34
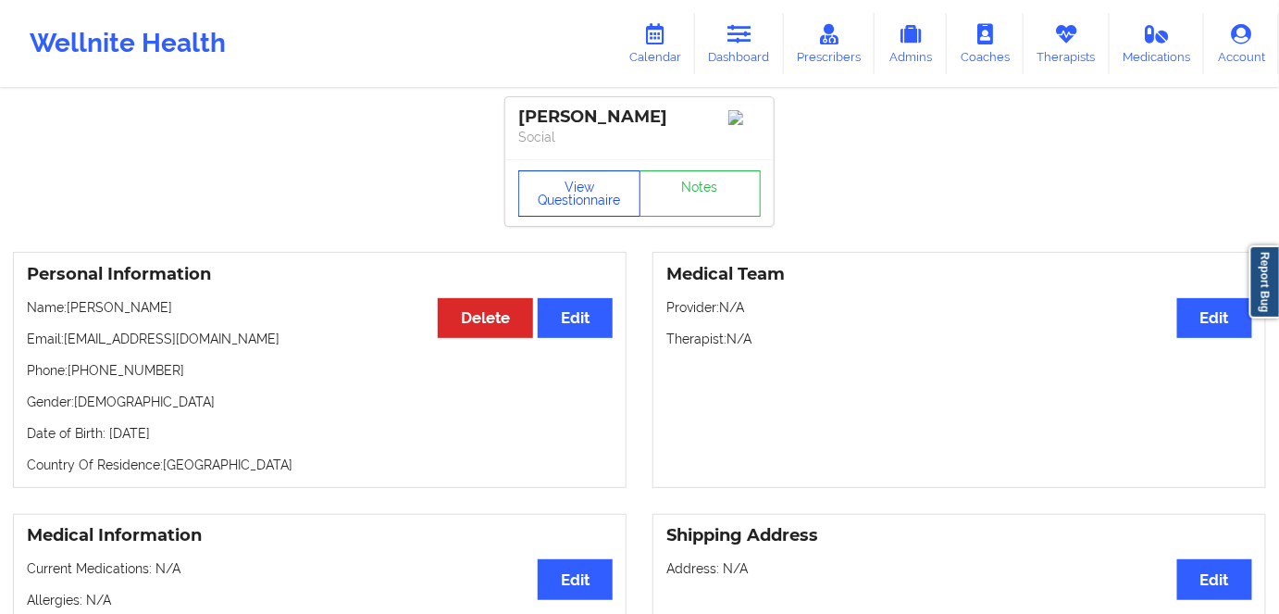
click at [582, 210] on button "View Questionnaire" at bounding box center [579, 193] width 122 height 46
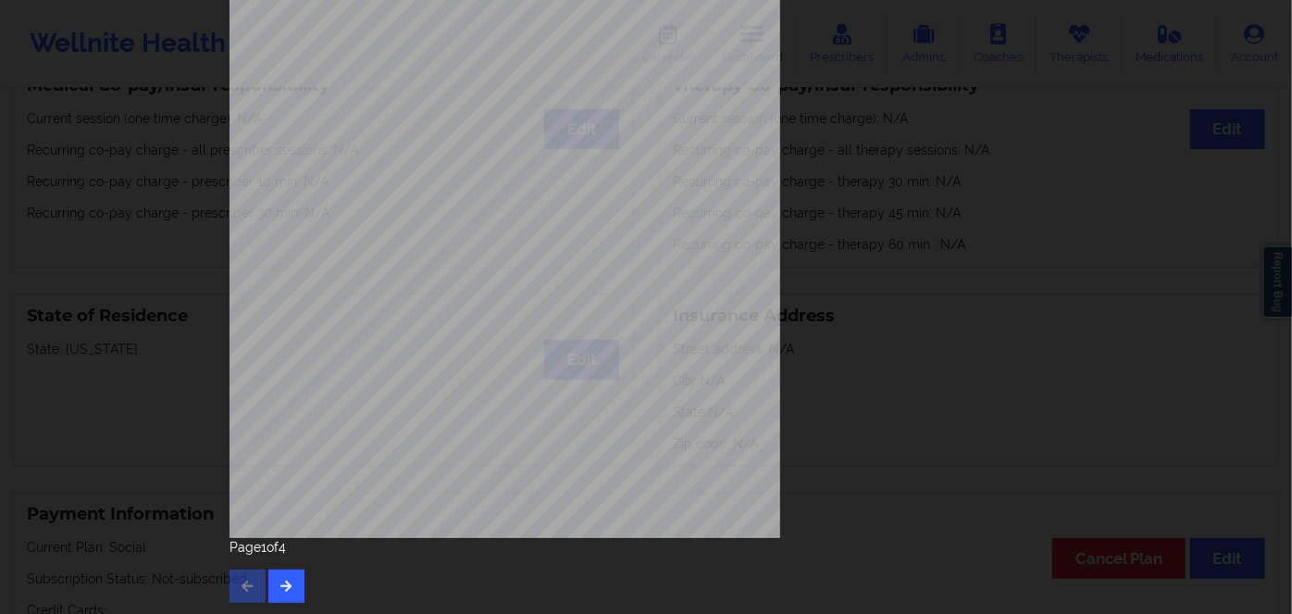
scroll to position [268, 0]
click at [291, 573] on button "button" at bounding box center [286, 584] width 36 height 33
click at [299, 581] on button "button" at bounding box center [286, 584] width 36 height 33
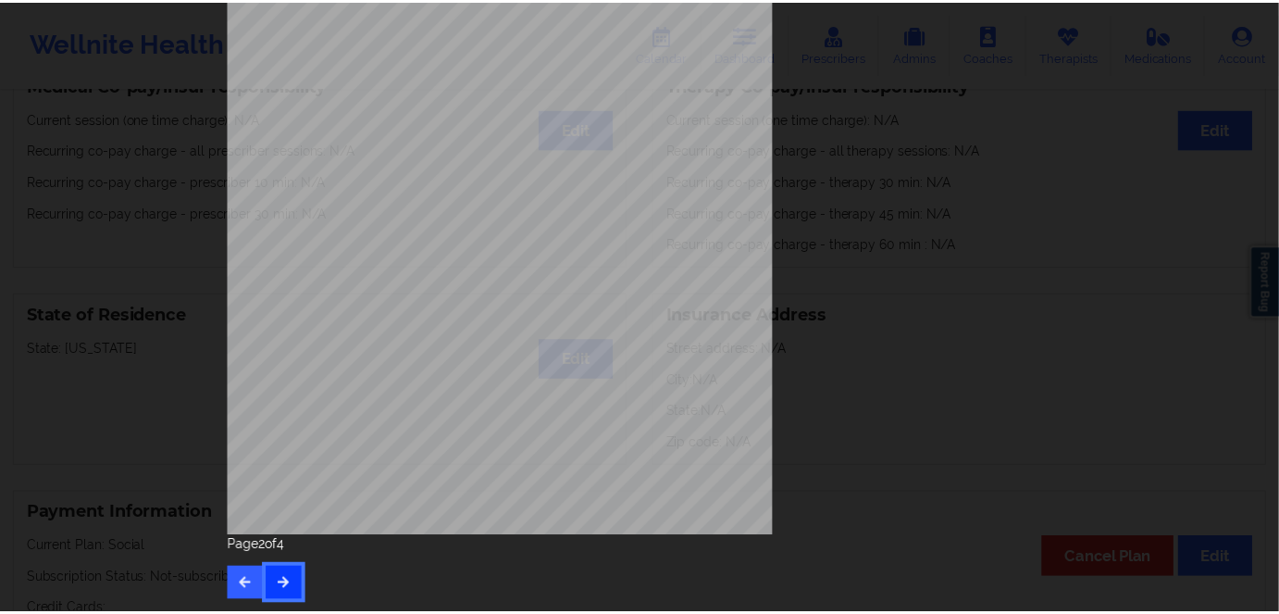
scroll to position [0, 0]
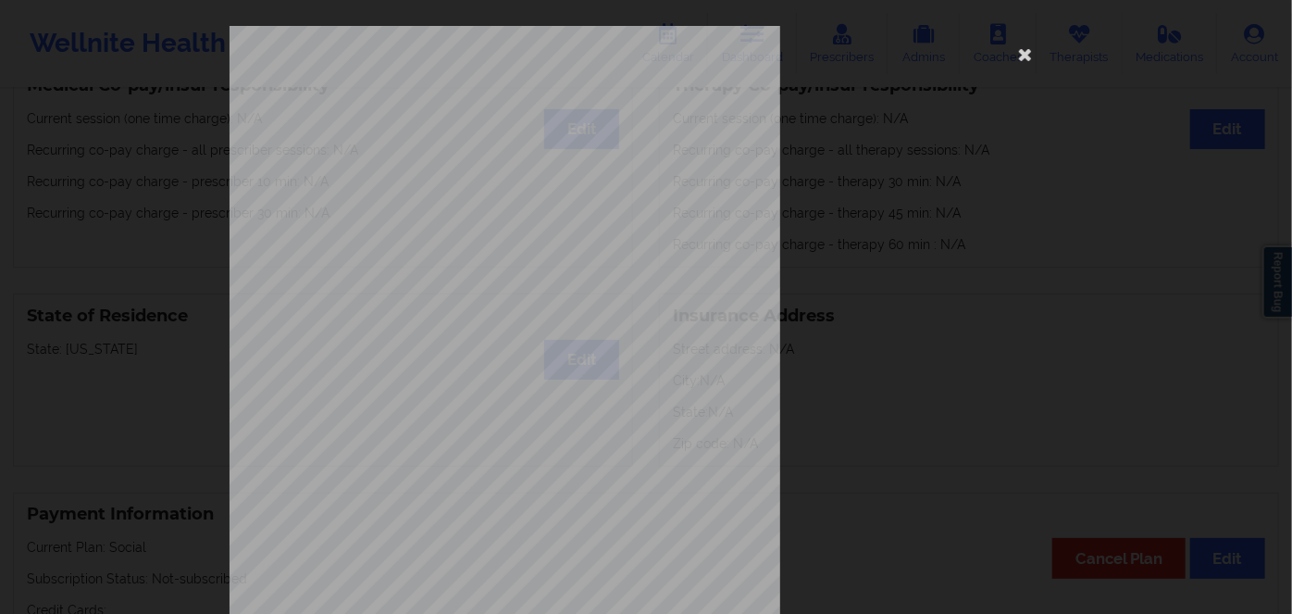
click at [461, 143] on span "43100881800" at bounding box center [447, 143] width 51 height 8
click at [461, 141] on span "43100881800" at bounding box center [447, 143] width 51 height 8
copy span "43100881800"
click at [1024, 47] on icon at bounding box center [1026, 54] width 30 height 30
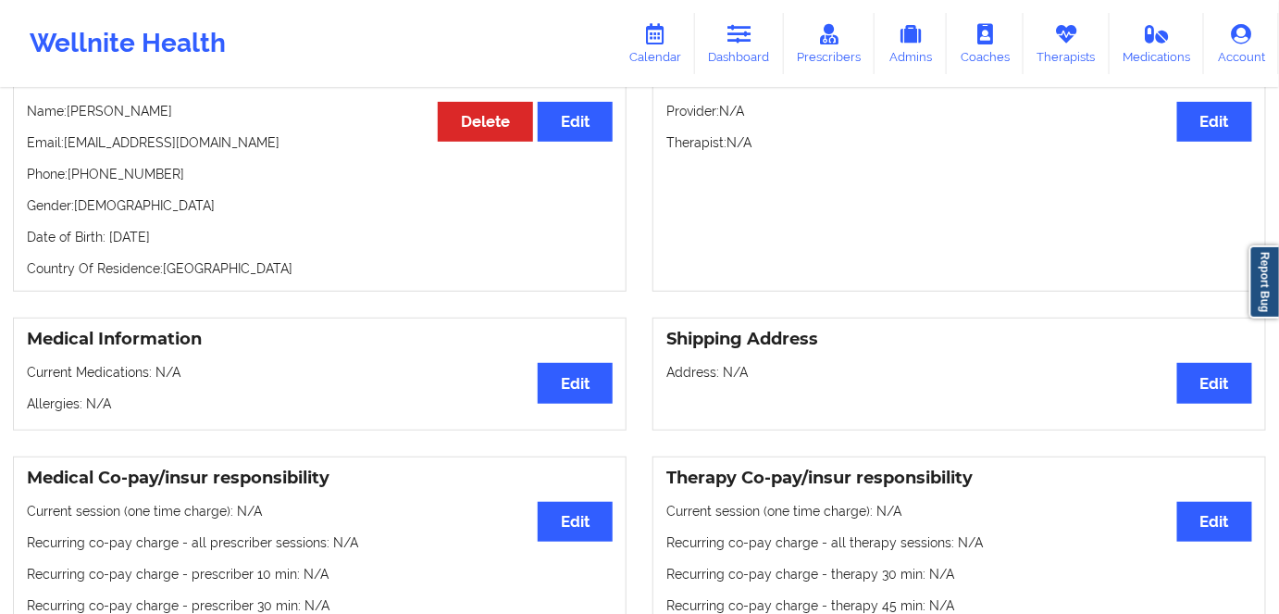
scroll to position [168, 0]
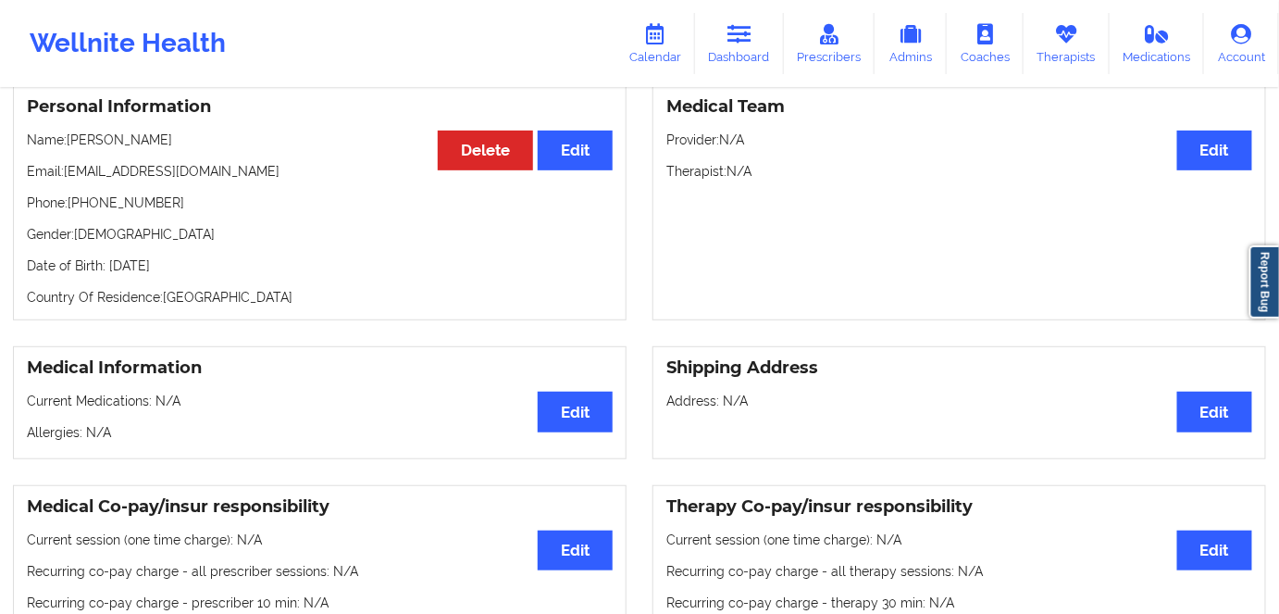
click at [193, 271] on p "Date of Birth: 31st of July 1997" at bounding box center [320, 265] width 586 height 19
copy p "1997"
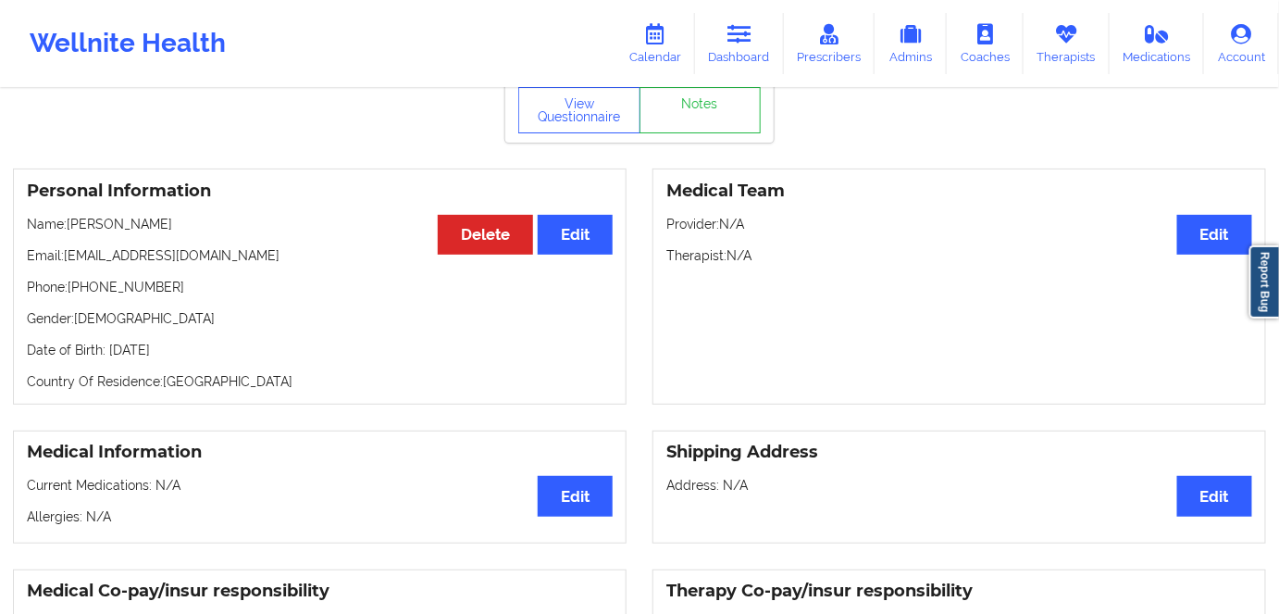
drag, startPoint x: 184, startPoint y: 226, endPoint x: 71, endPoint y: 228, distance: 113.0
click at [71, 228] on p "Name: Justyn Cespedes" at bounding box center [320, 224] width 586 height 19
copy p "ustyn Cespedes"
drag, startPoint x: 254, startPoint y: 299, endPoint x: 221, endPoint y: 276, distance: 39.8
click at [255, 296] on p "Phone: +16465522755" at bounding box center [320, 287] width 586 height 19
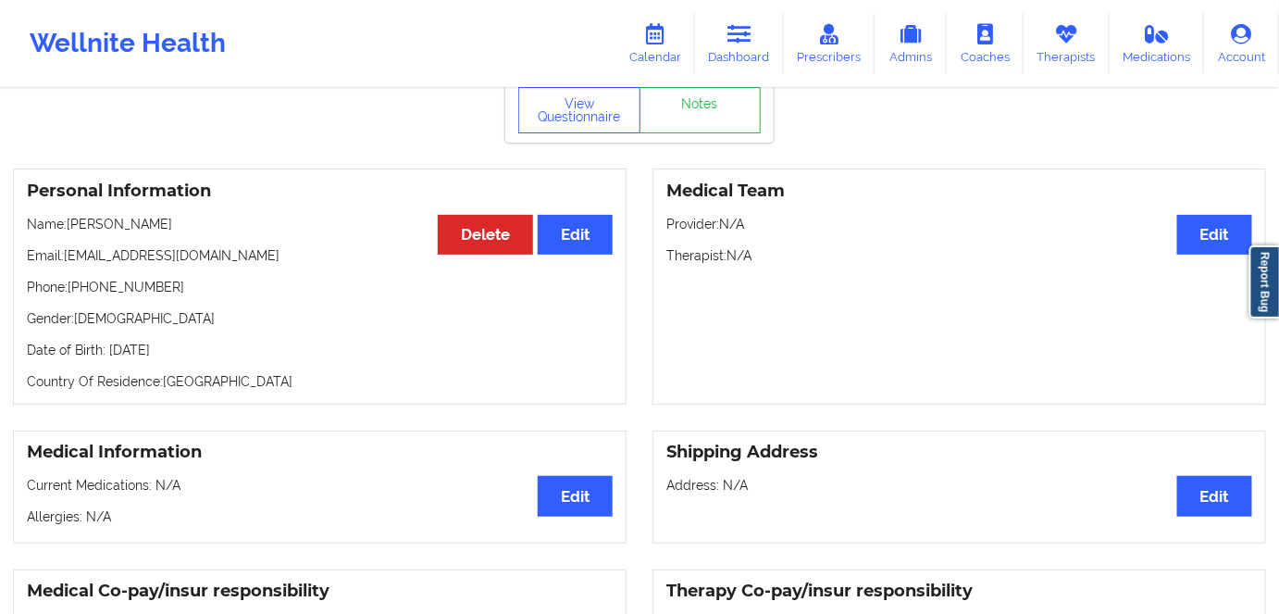
drag, startPoint x: 178, startPoint y: 228, endPoint x: 108, endPoint y: 255, distance: 74.4
click at [69, 231] on p "Name: Justyn Cespedes" at bounding box center [320, 224] width 586 height 19
